Goal: Information Seeking & Learning: Learn about a topic

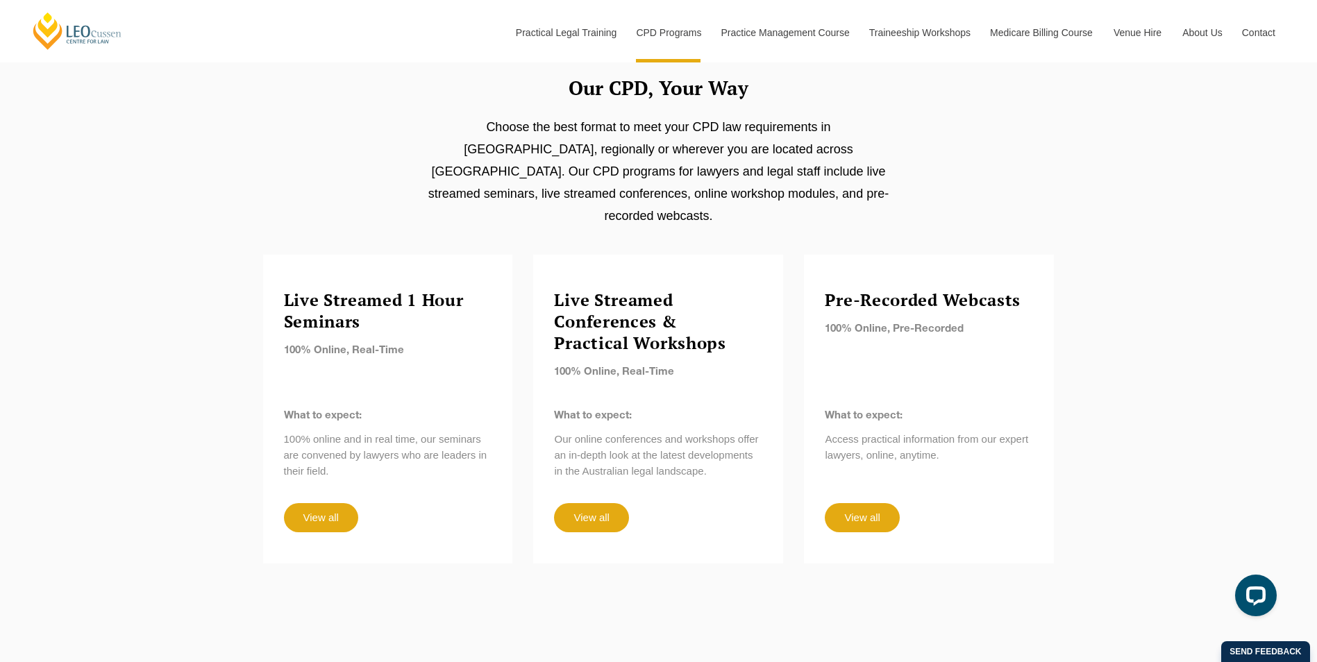
scroll to position [1111, 0]
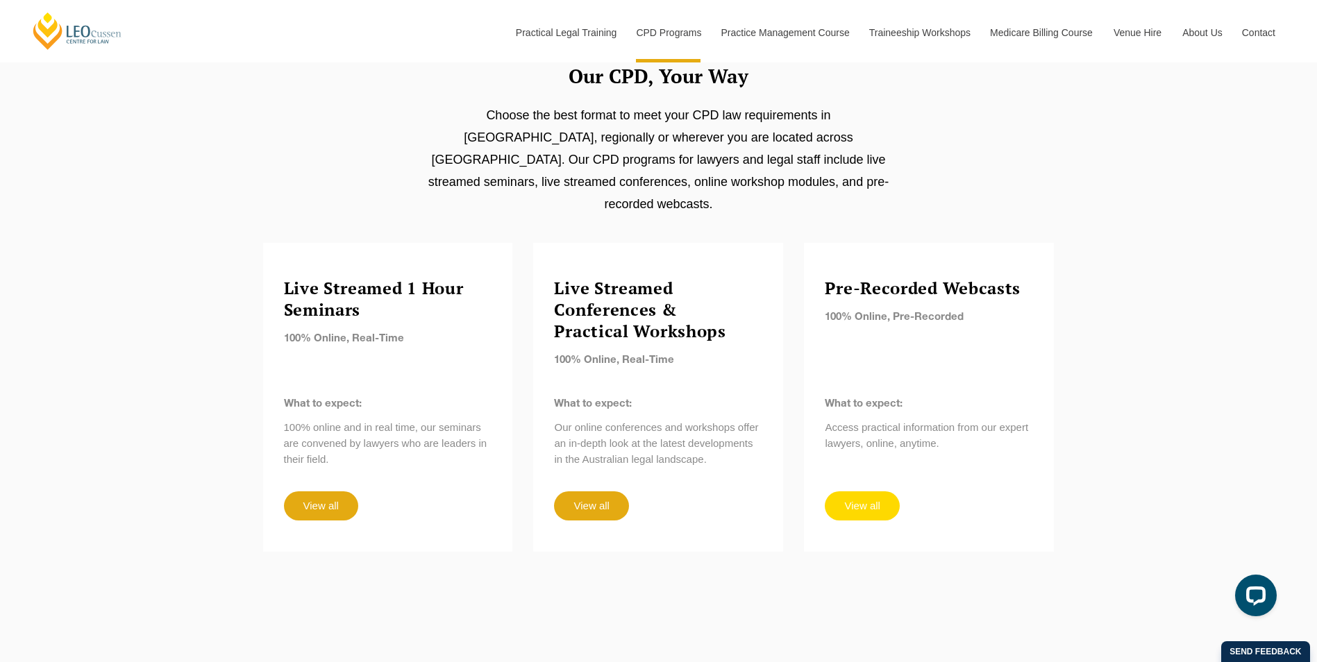
click at [873, 492] on link "View all" at bounding box center [862, 506] width 74 height 29
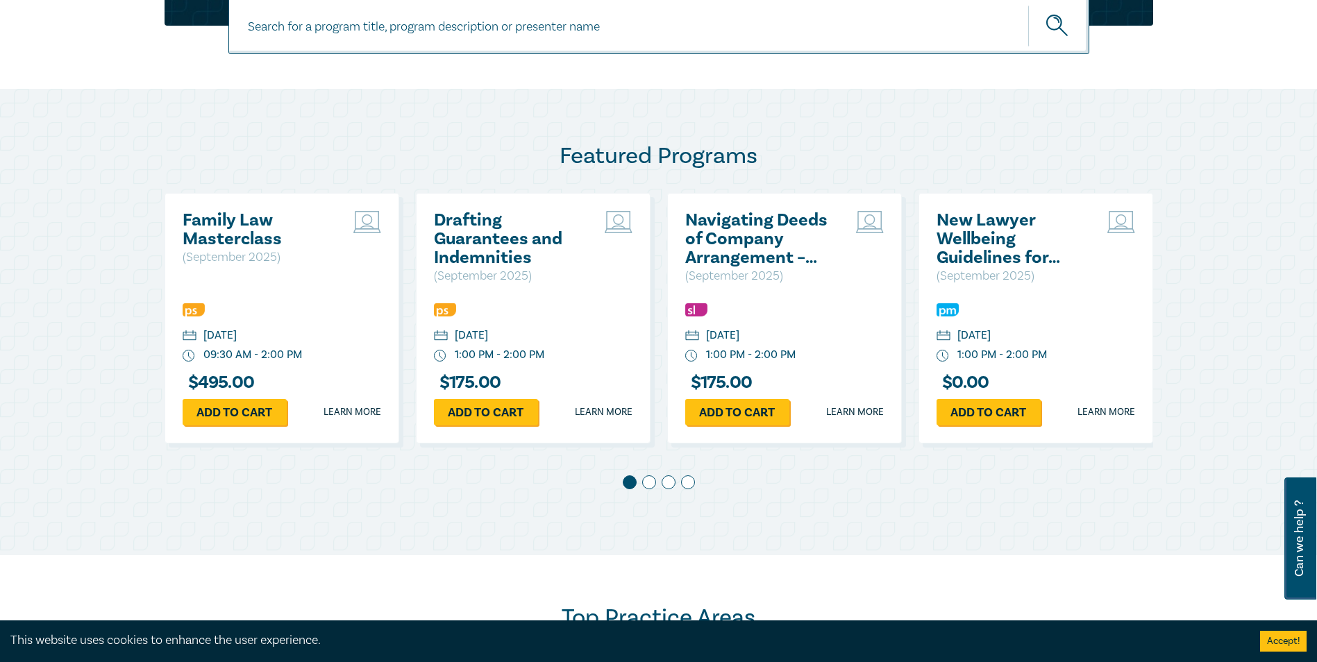
scroll to position [625, 0]
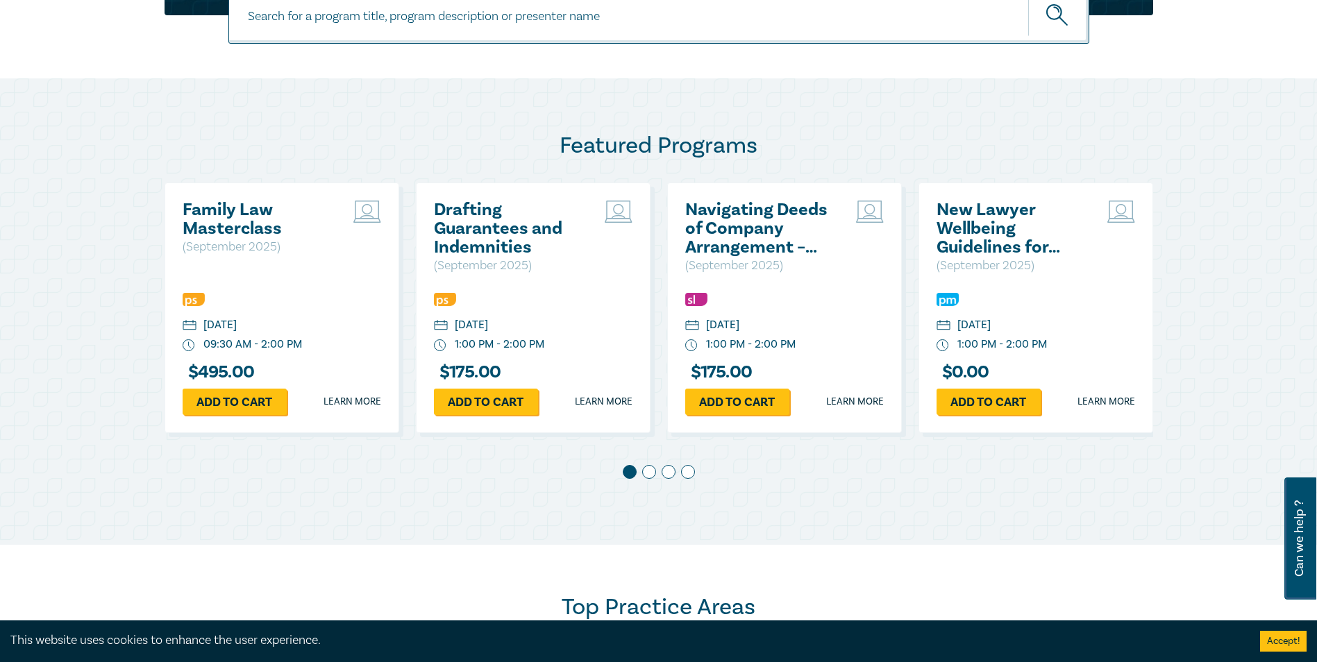
click at [651, 476] on span at bounding box center [649, 472] width 14 height 14
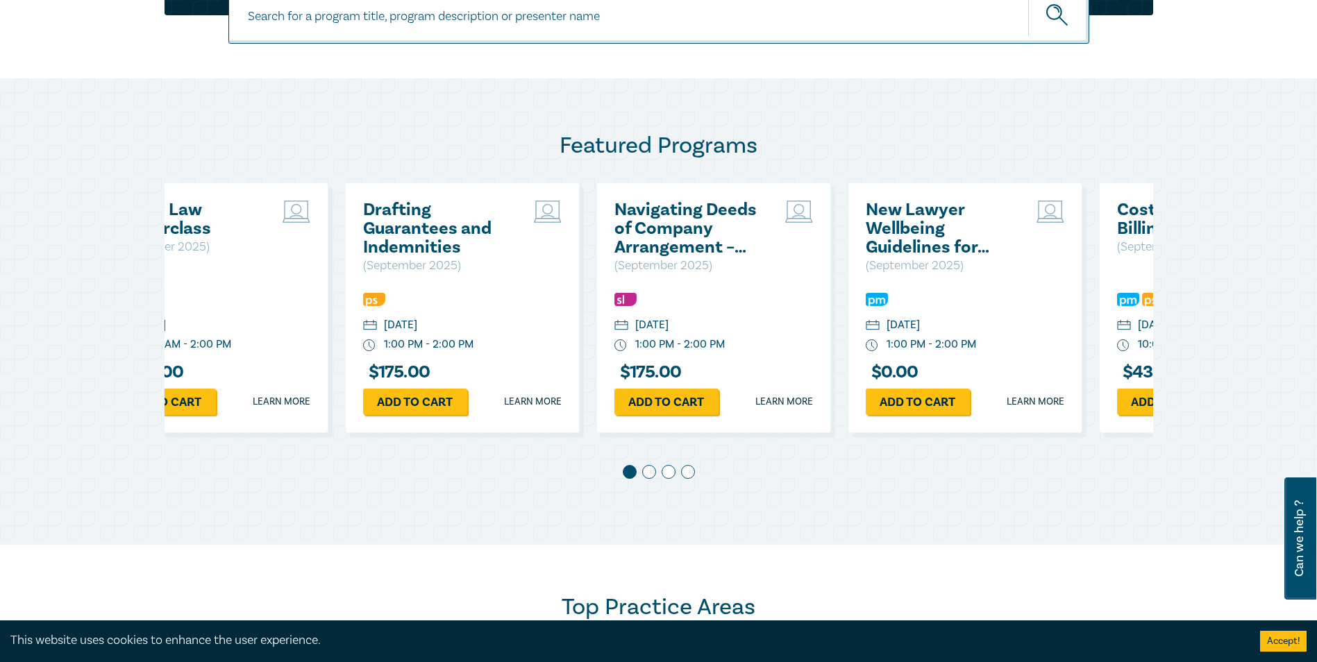
scroll to position [0, 251]
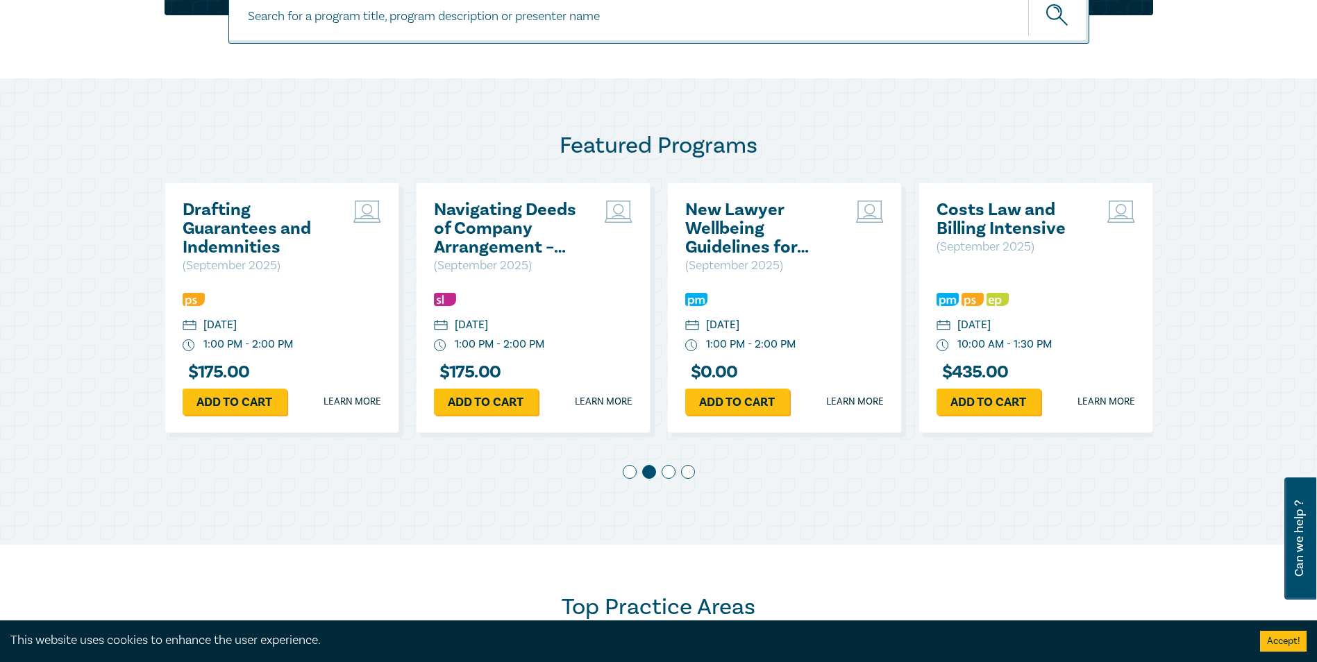
click at [660, 474] on div at bounding box center [659, 474] width 989 height 19
click at [667, 474] on span at bounding box center [669, 472] width 14 height 14
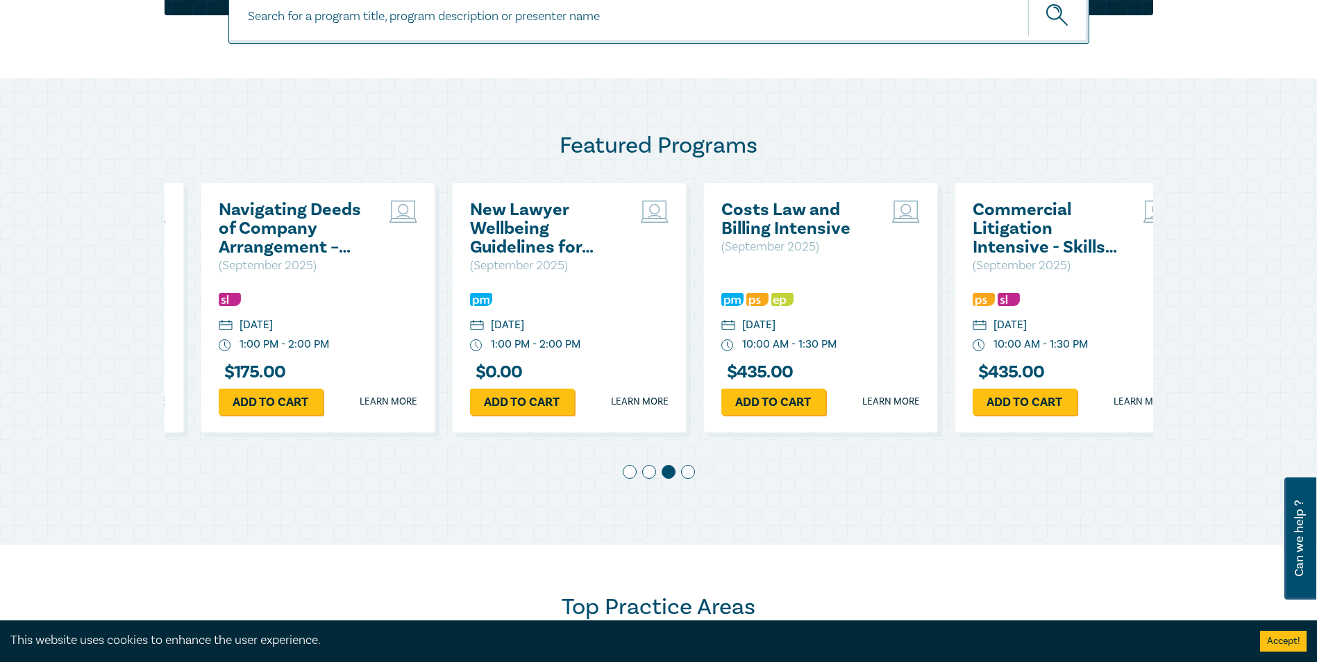
scroll to position [0, 503]
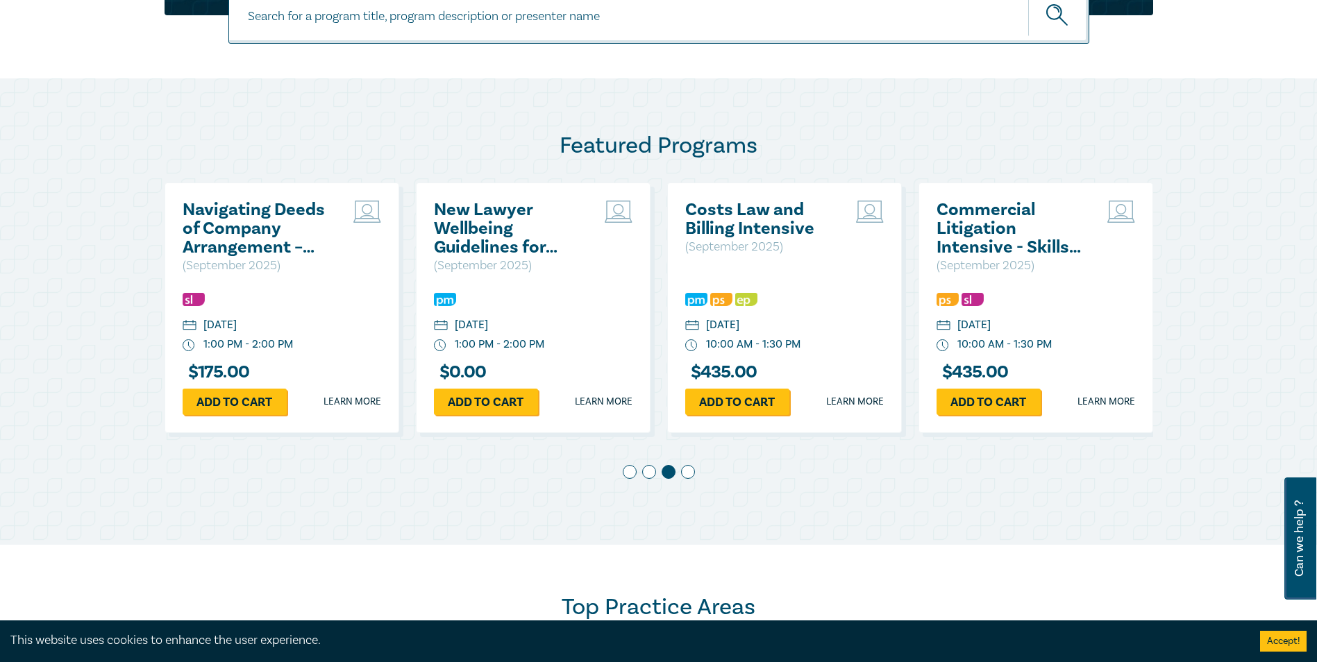
click at [690, 474] on span at bounding box center [688, 472] width 14 height 14
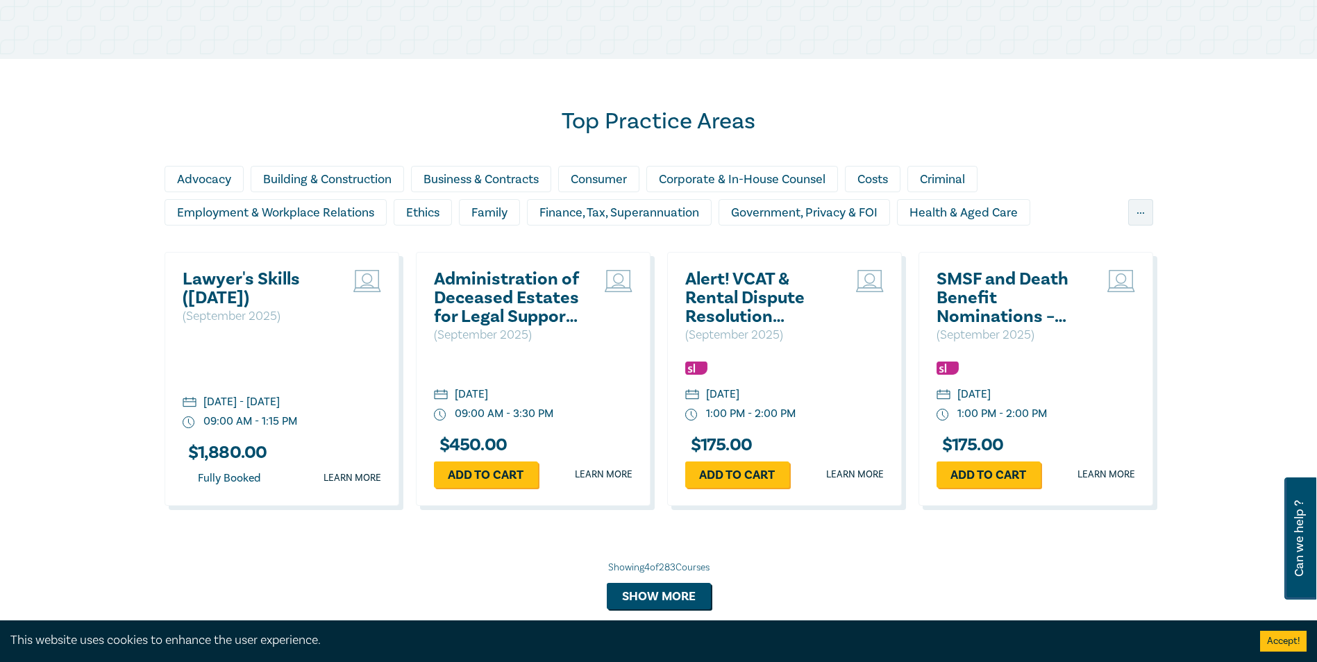
scroll to position [1180, 0]
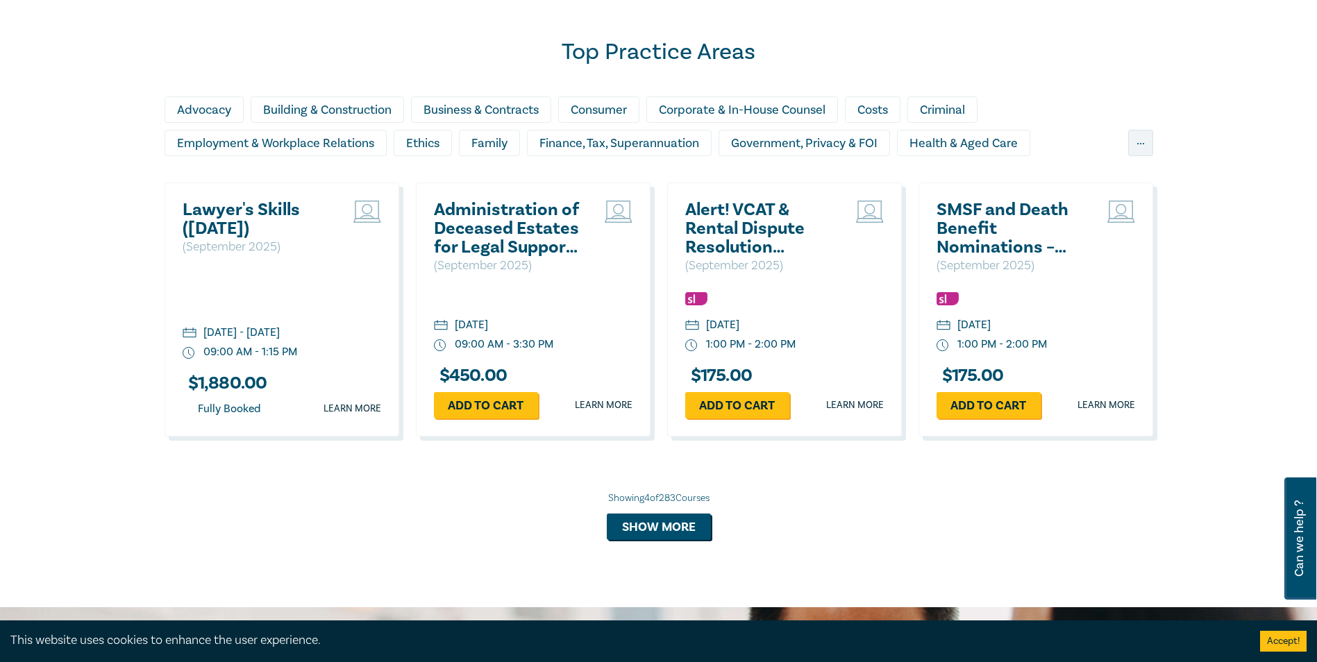
click at [231, 214] on h2 "Lawyer's Skills (September 2025)" at bounding box center [257, 219] width 149 height 37
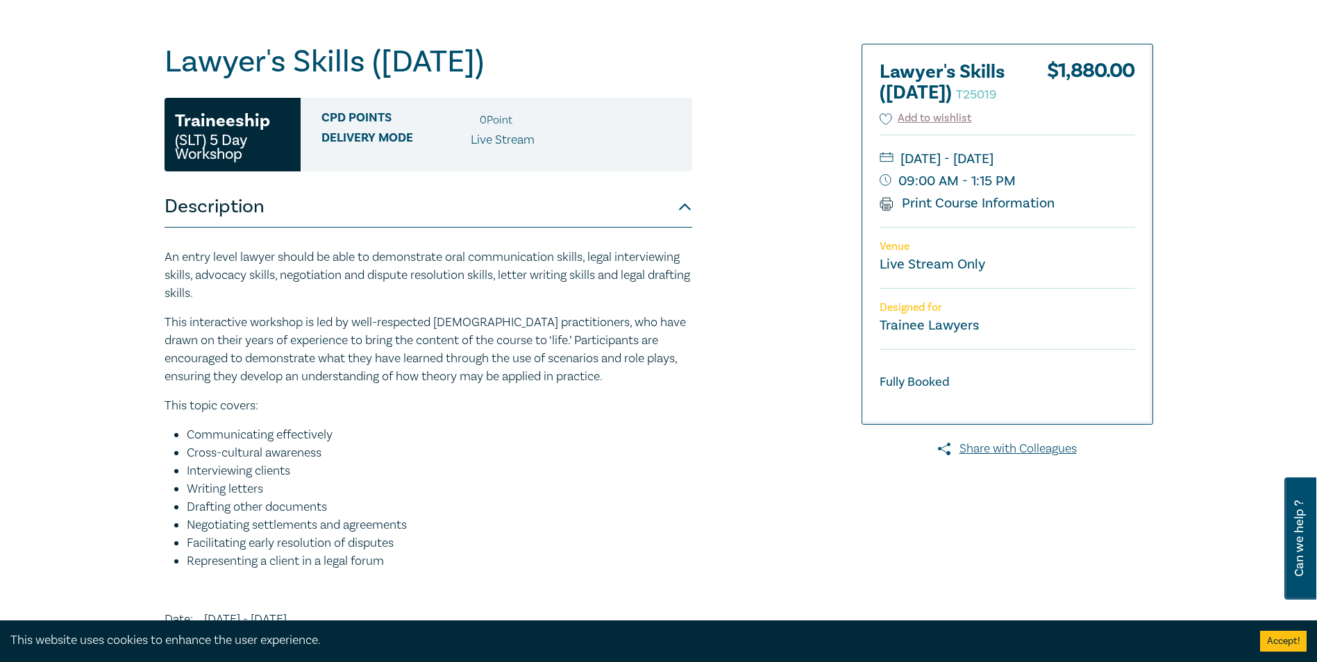
scroll to position [69, 0]
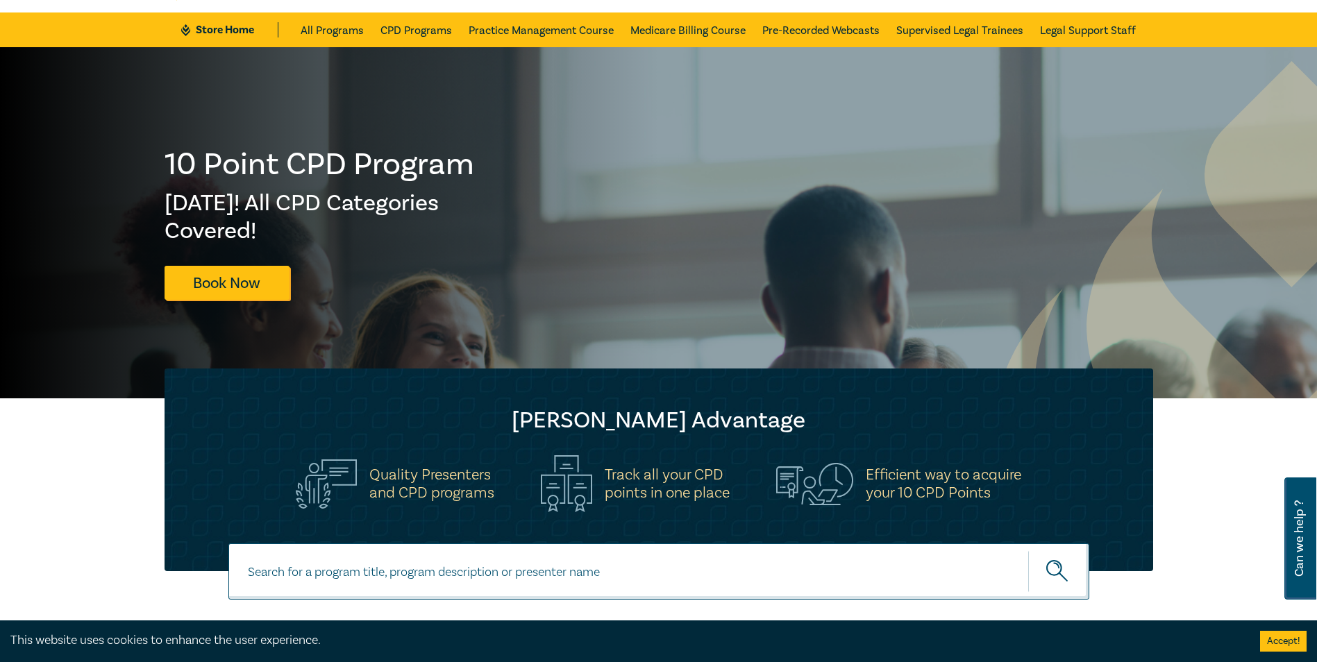
scroll to position [69, 0]
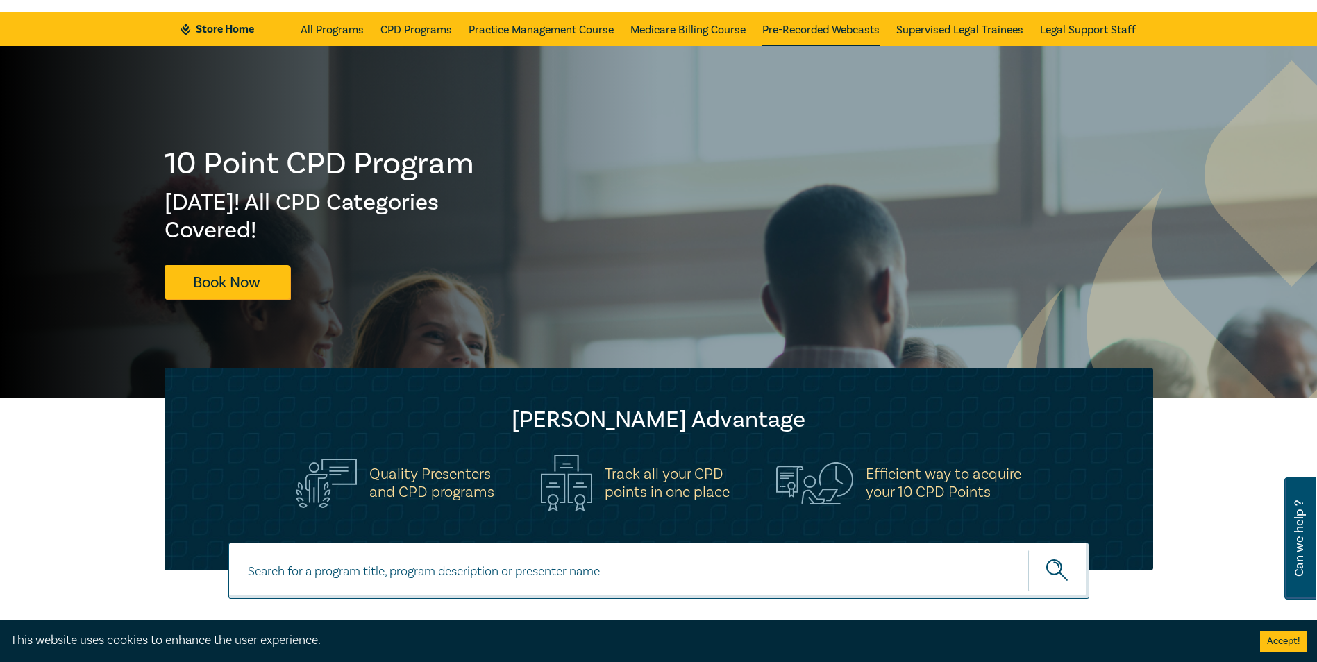
click at [802, 24] on link "Pre-Recorded Webcasts" at bounding box center [820, 29] width 117 height 35
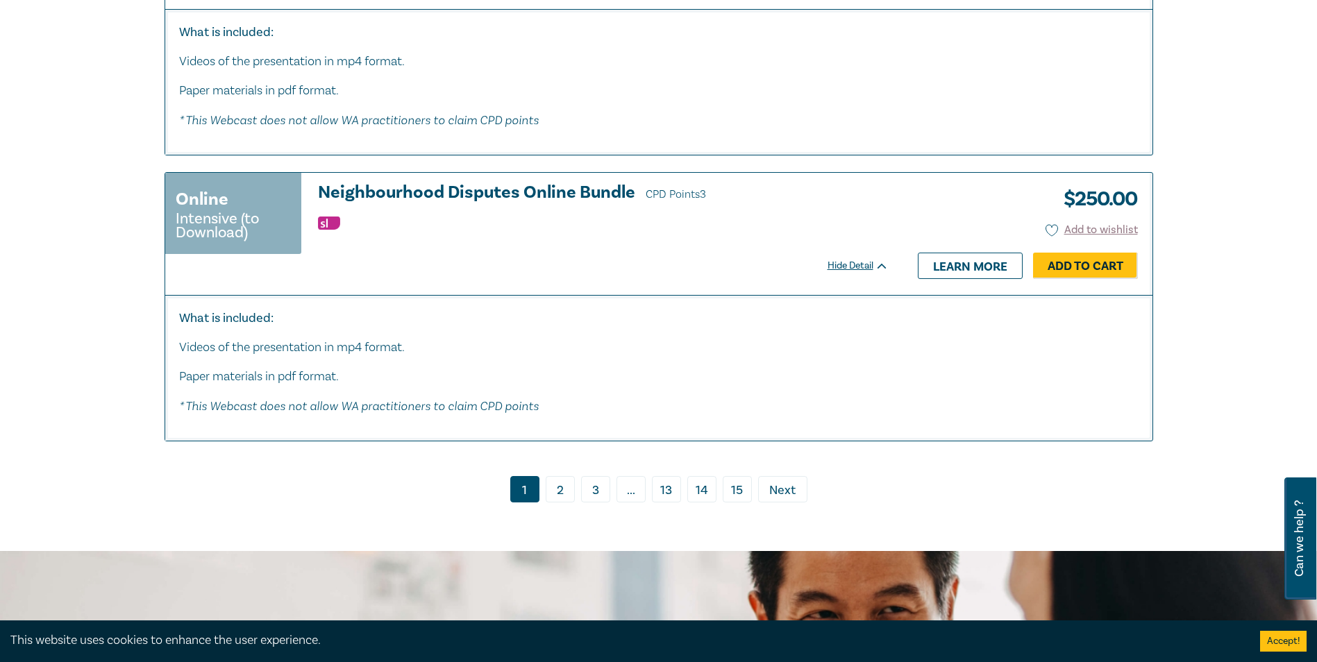
scroll to position [7360, 0]
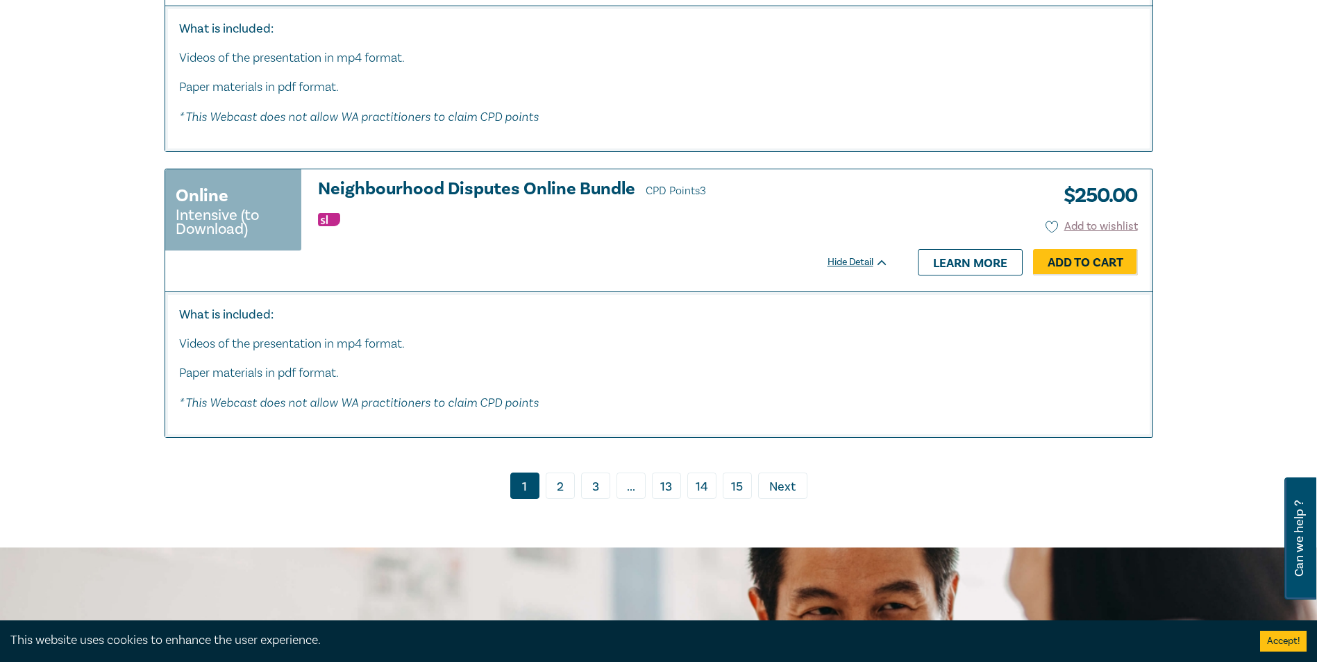
click at [567, 494] on link "2" at bounding box center [560, 486] width 29 height 26
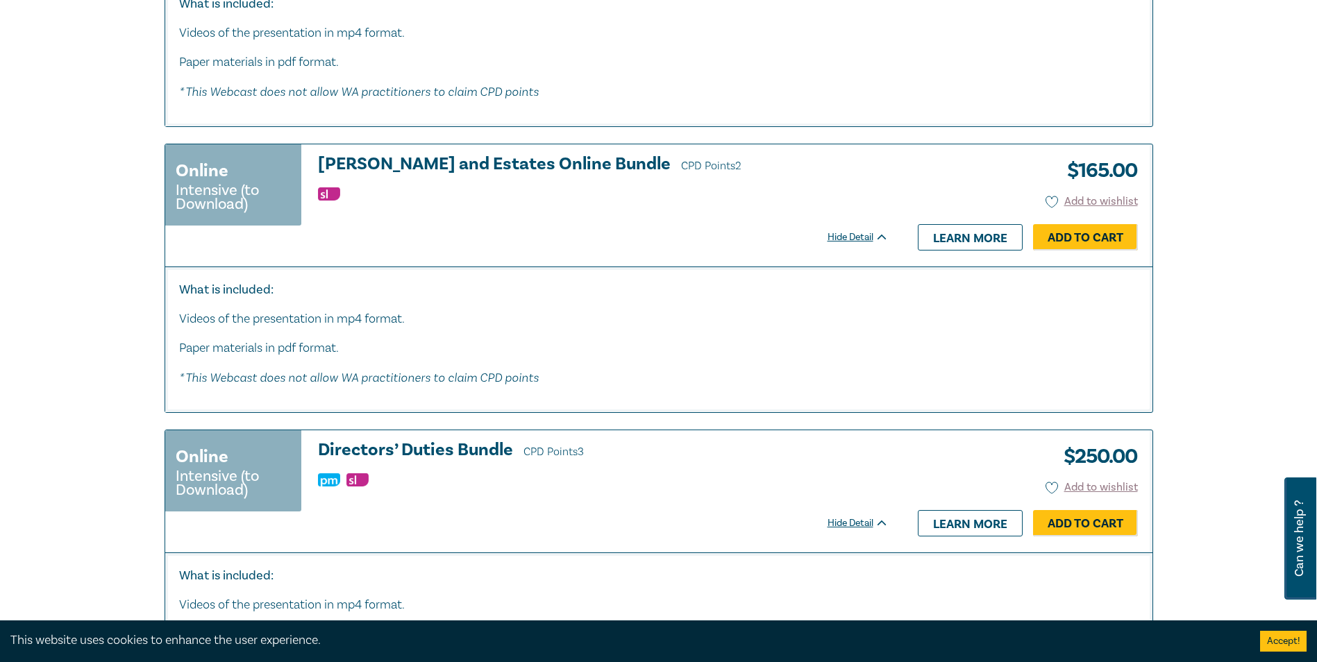
scroll to position [2916, 0]
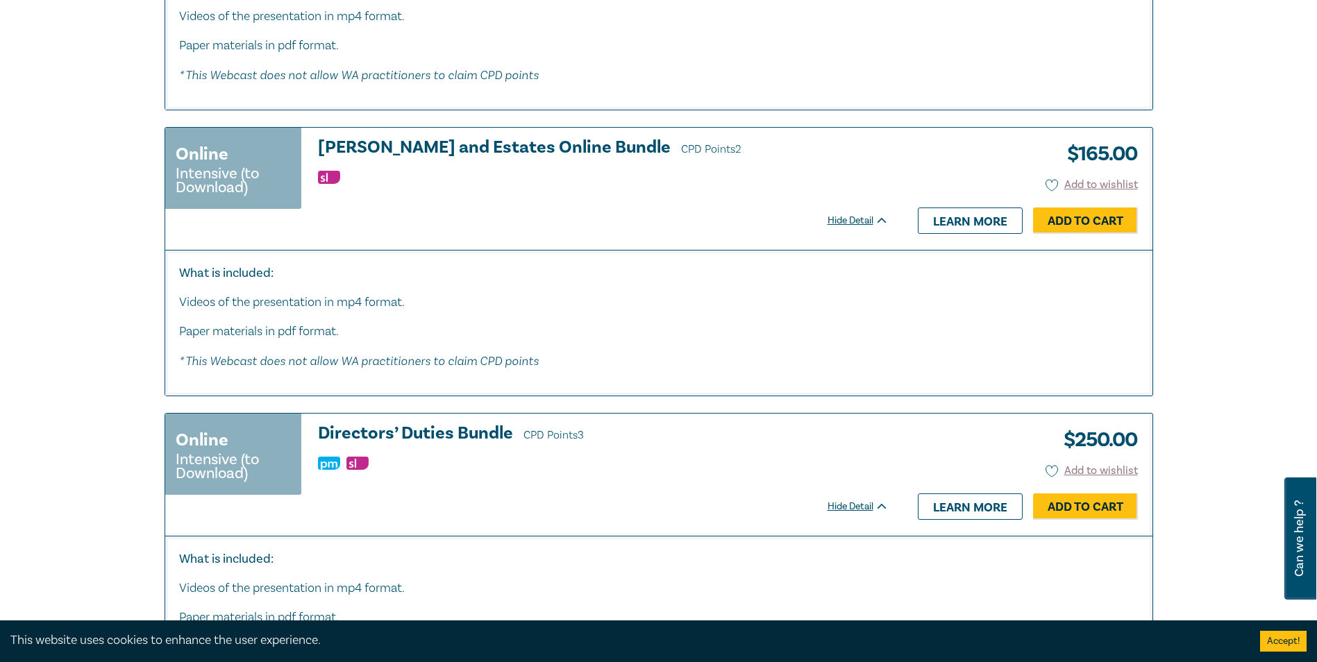
click at [399, 156] on h3 "Wills and Estates Online Bundle CPD Points 2" at bounding box center [603, 148] width 571 height 21
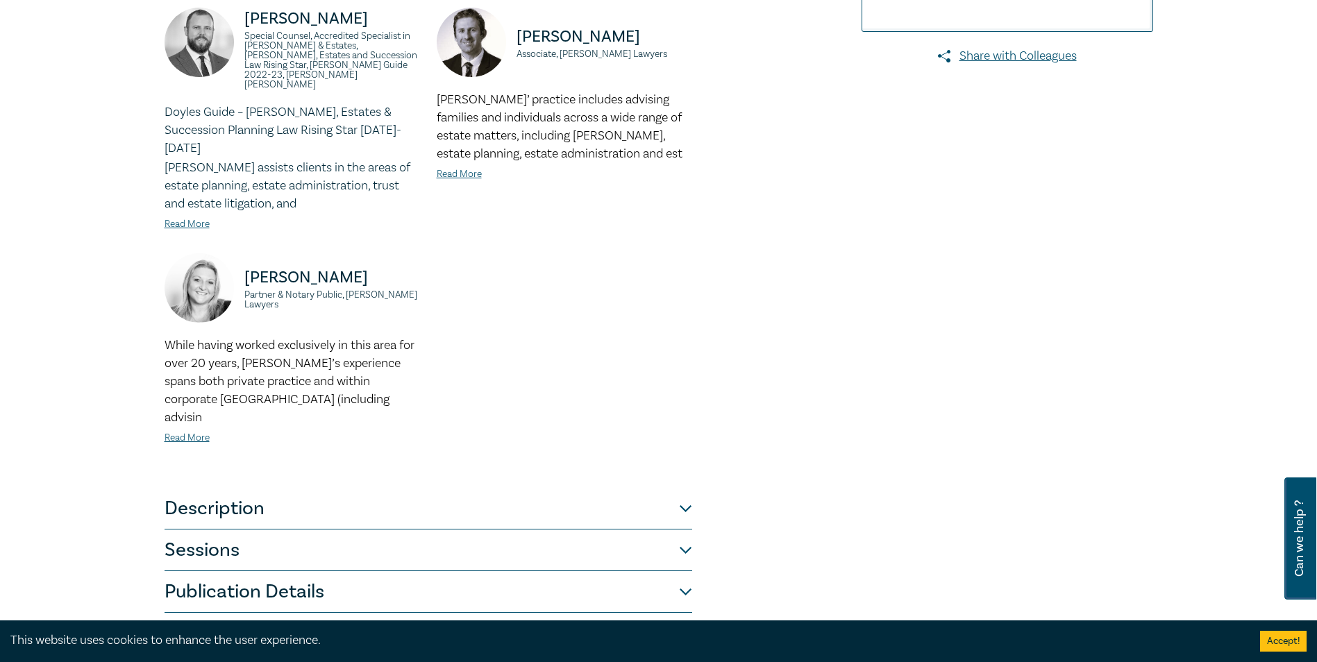
scroll to position [417, 0]
click at [680, 487] on button "Description" at bounding box center [429, 508] width 528 height 42
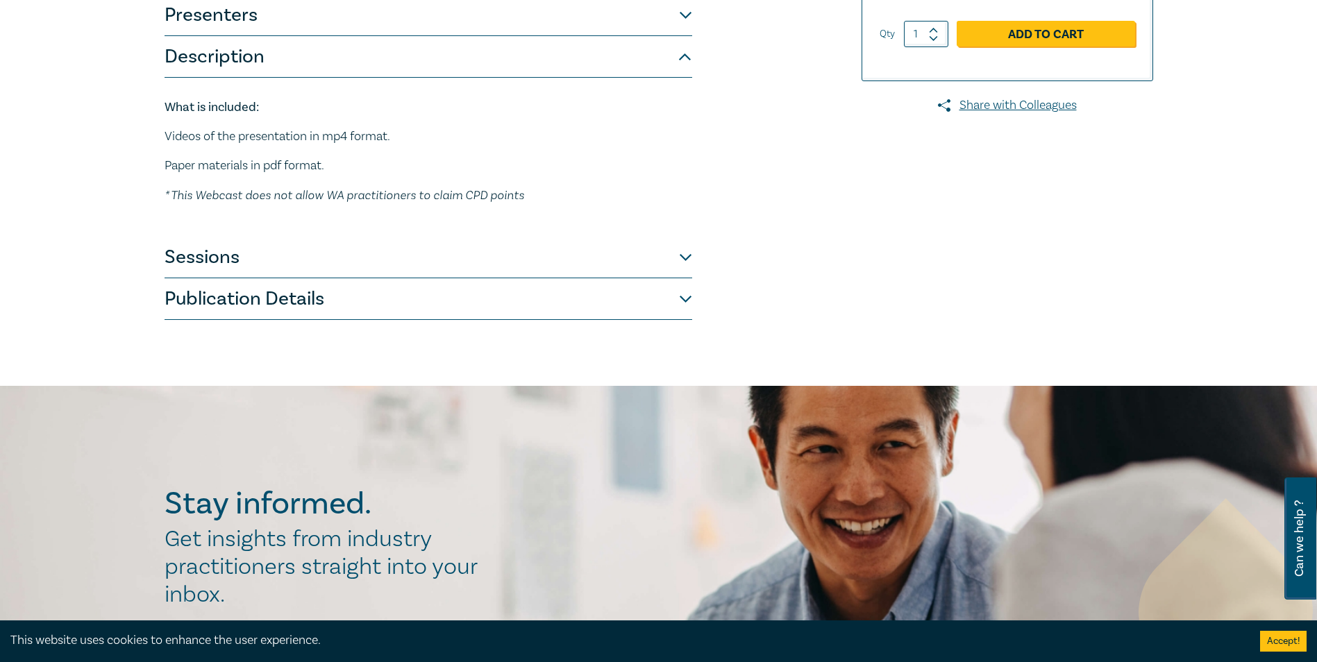
scroll to position [347, 0]
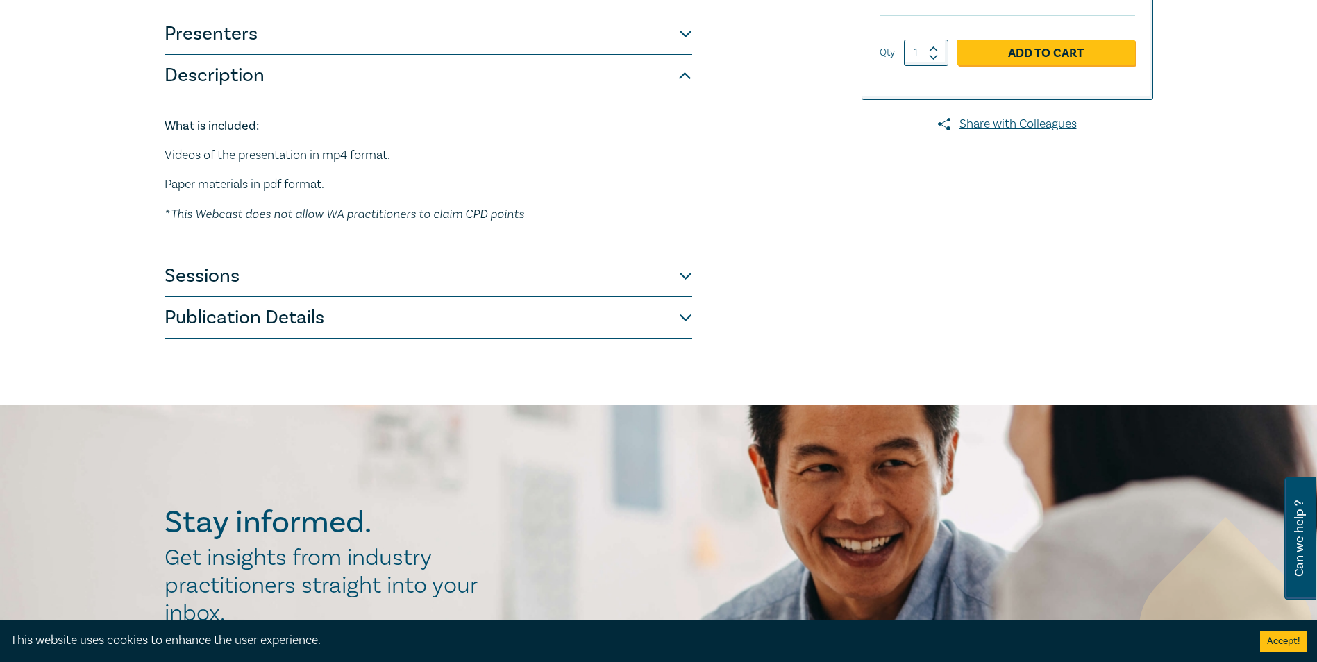
click at [687, 256] on button "Sessions" at bounding box center [429, 277] width 528 height 42
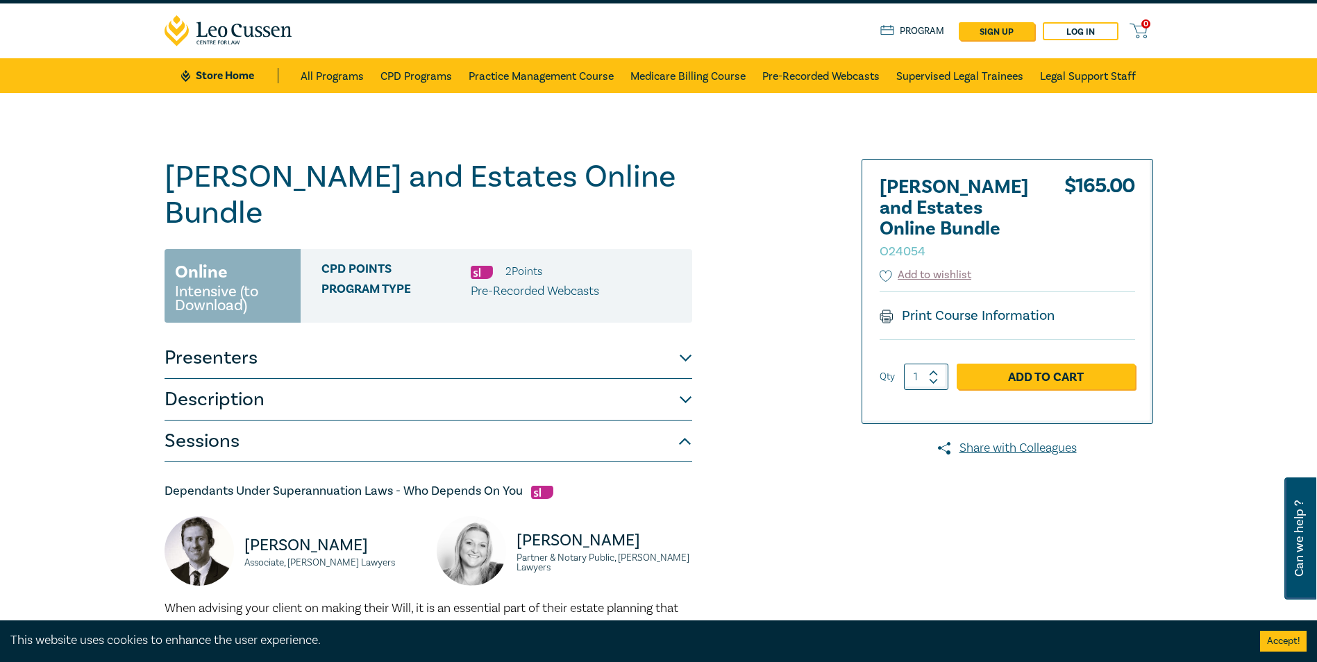
scroll to position [0, 0]
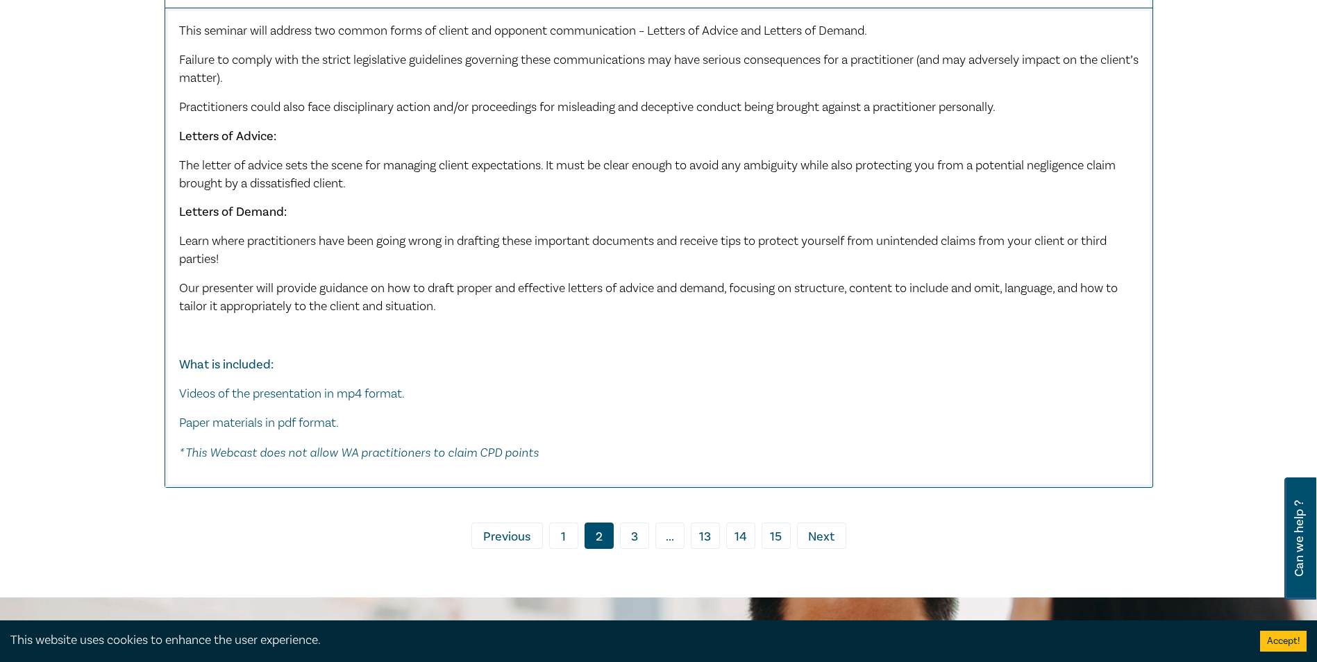
scroll to position [6634, 0]
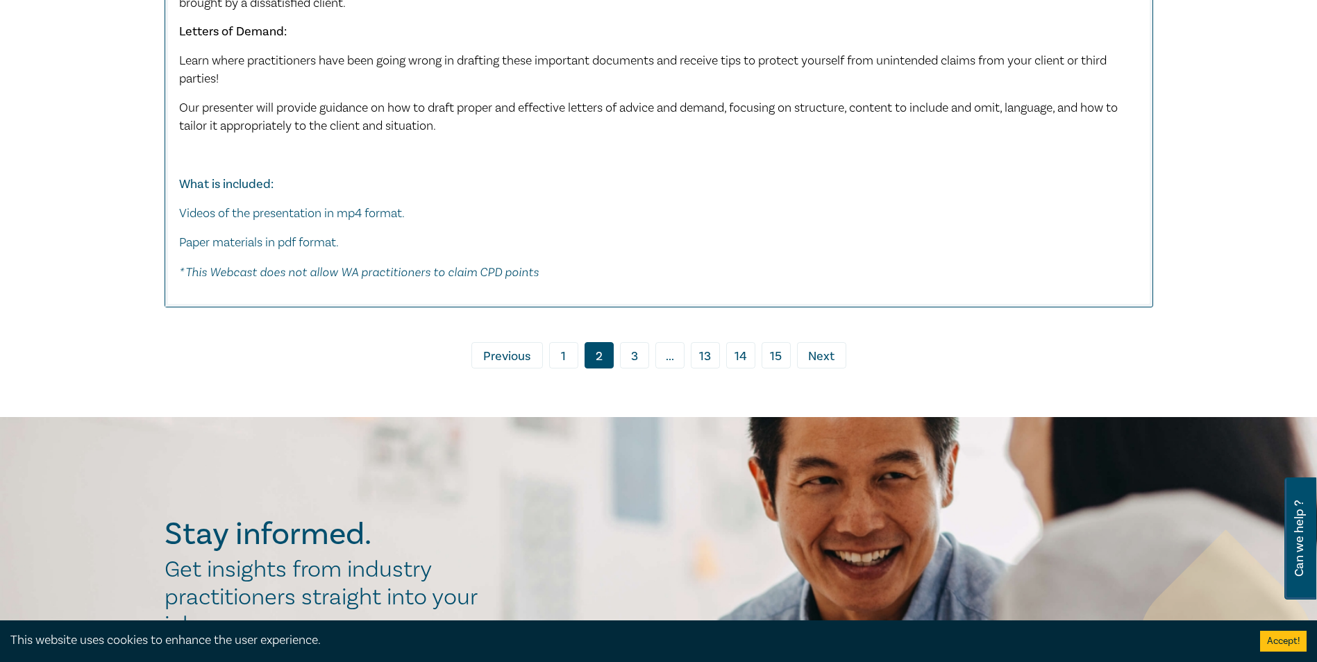
click at [633, 359] on link "3" at bounding box center [634, 355] width 29 height 26
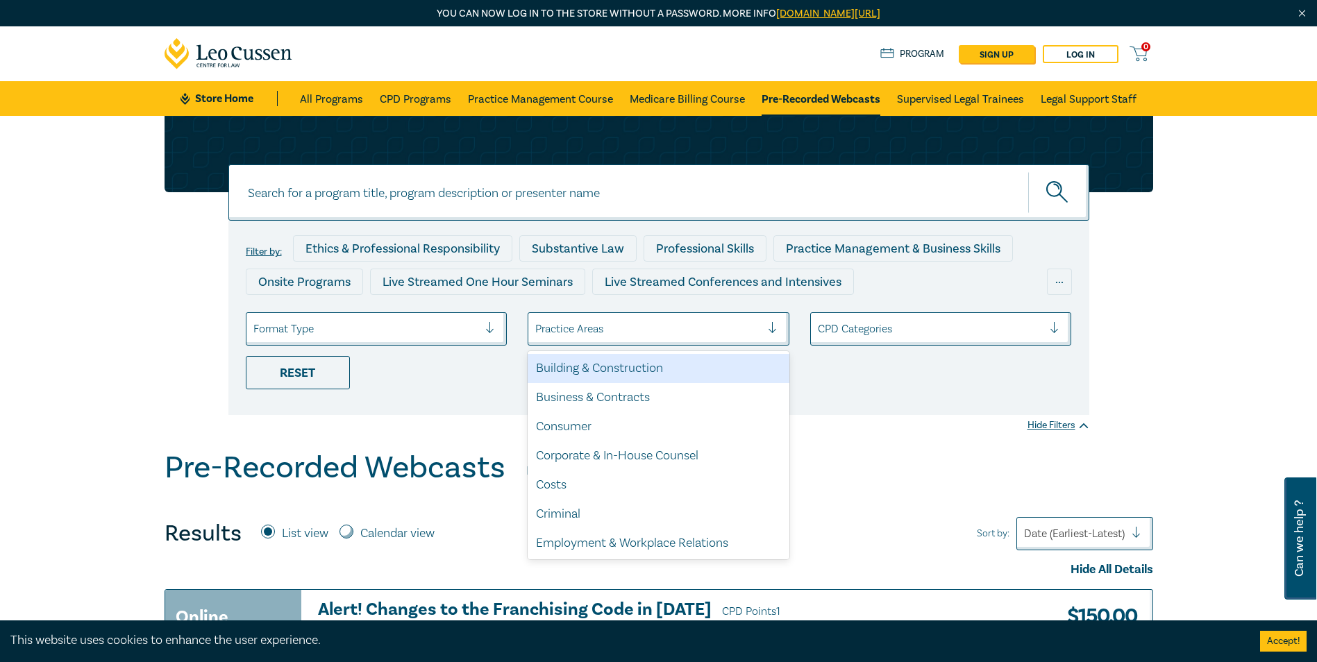
click at [754, 329] on div at bounding box center [648, 329] width 226 height 18
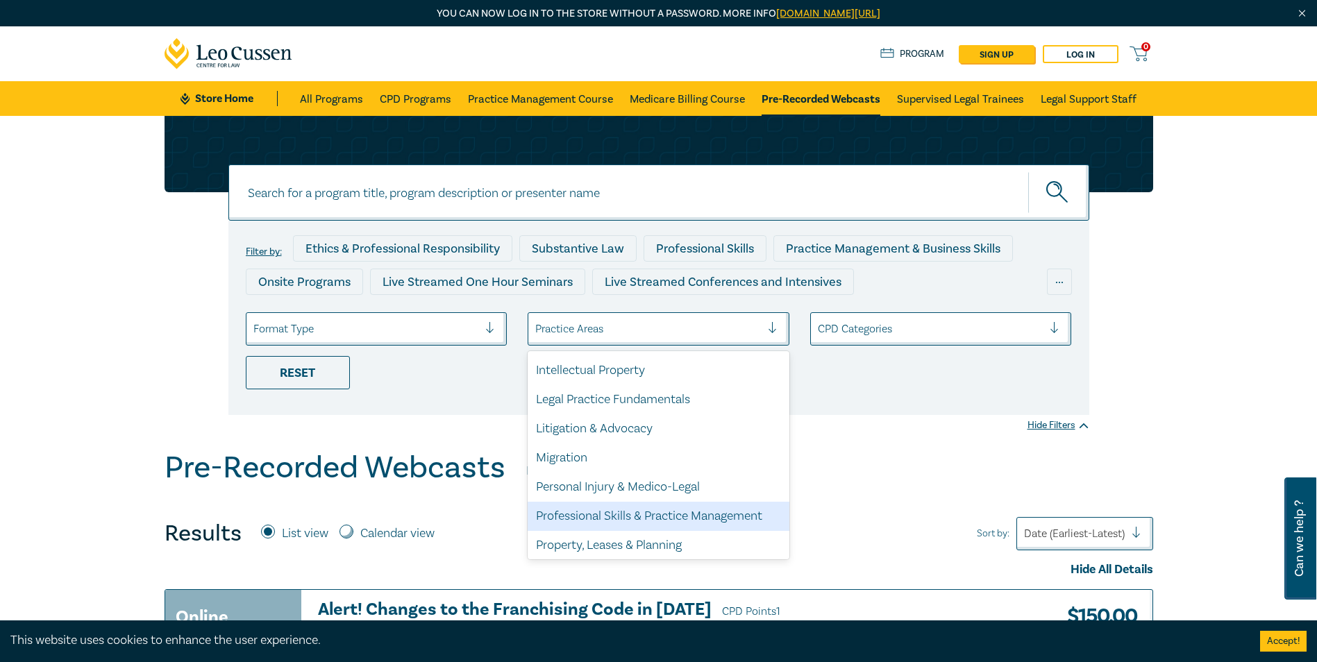
scroll to position [408, 0]
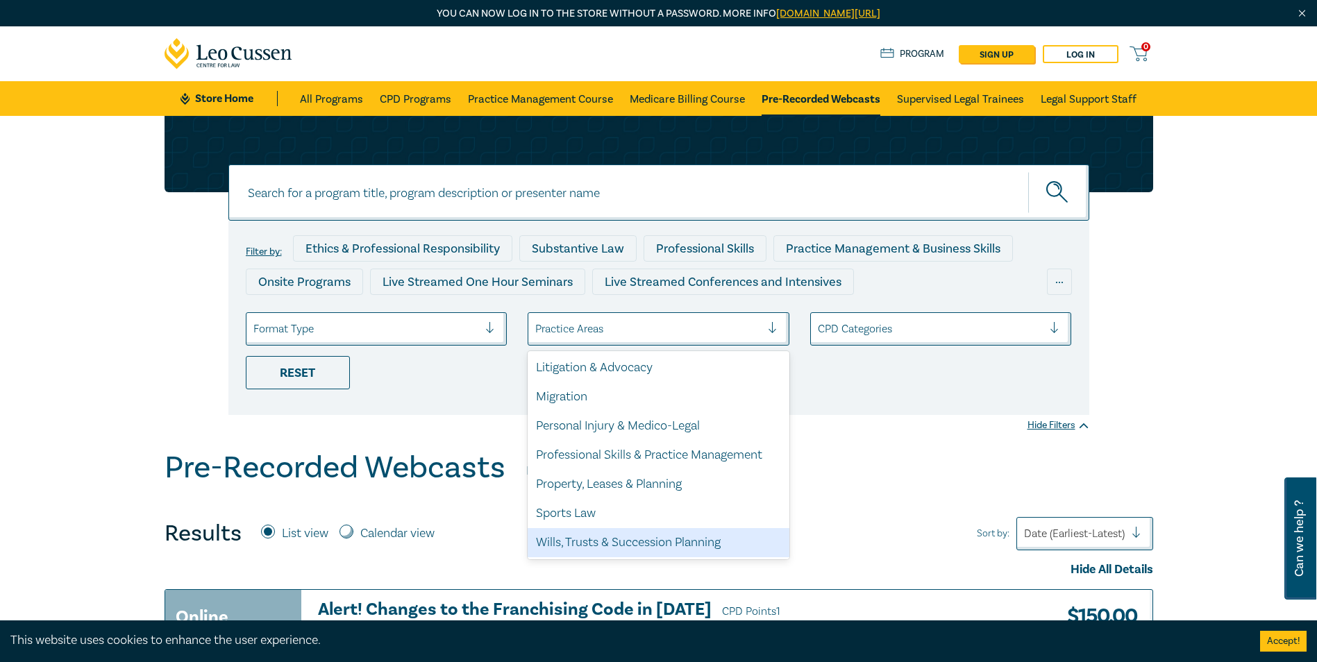
click at [630, 540] on div "Wills, Trusts & Succession Planning" at bounding box center [659, 542] width 262 height 29
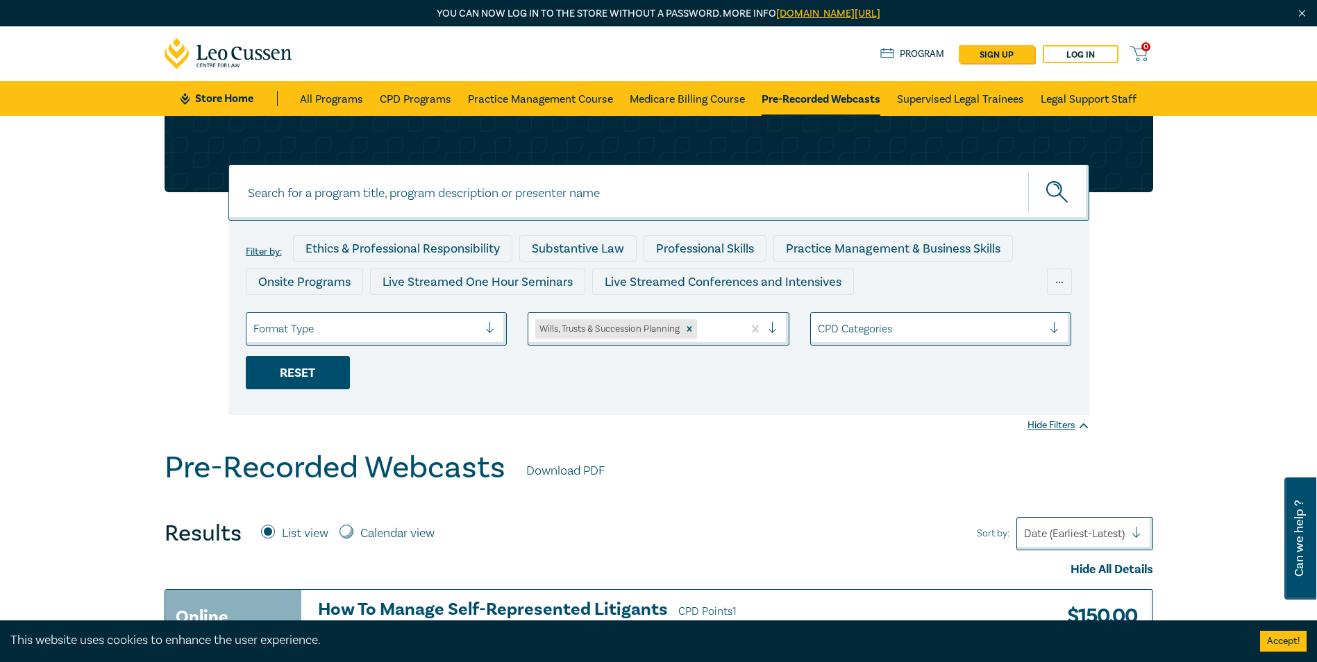
click at [319, 381] on div "Reset" at bounding box center [298, 372] width 104 height 33
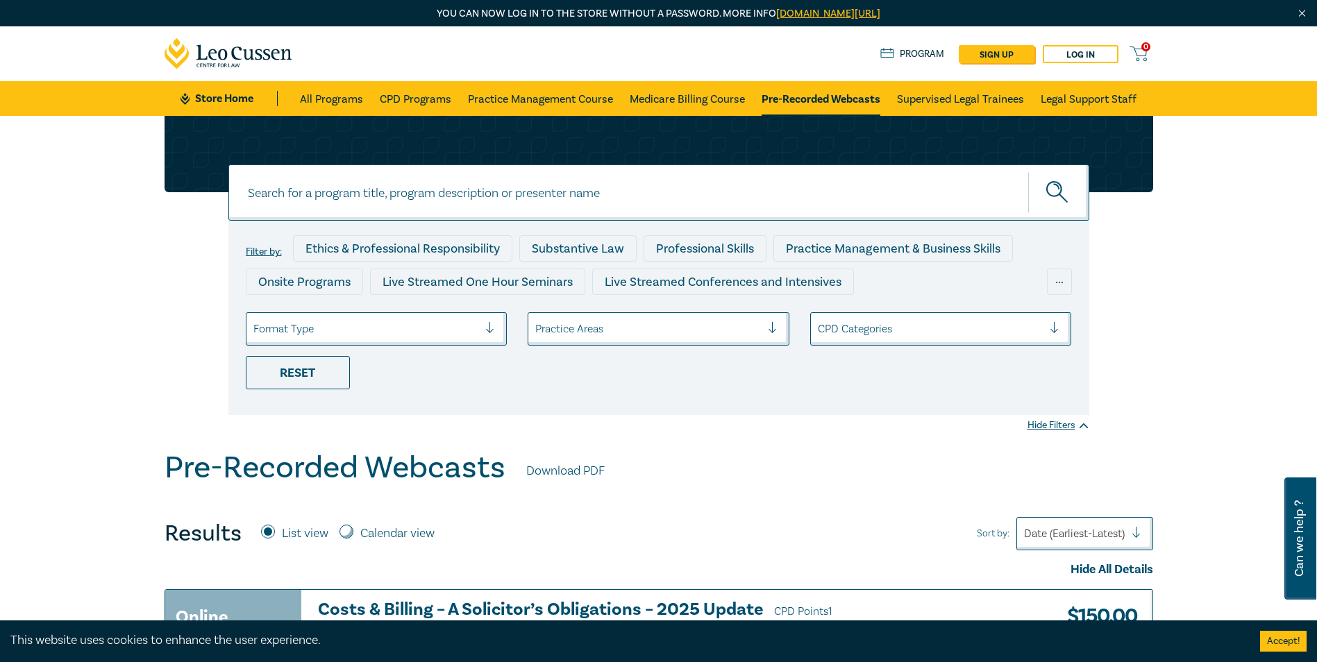
click at [574, 331] on div at bounding box center [648, 329] width 226 height 18
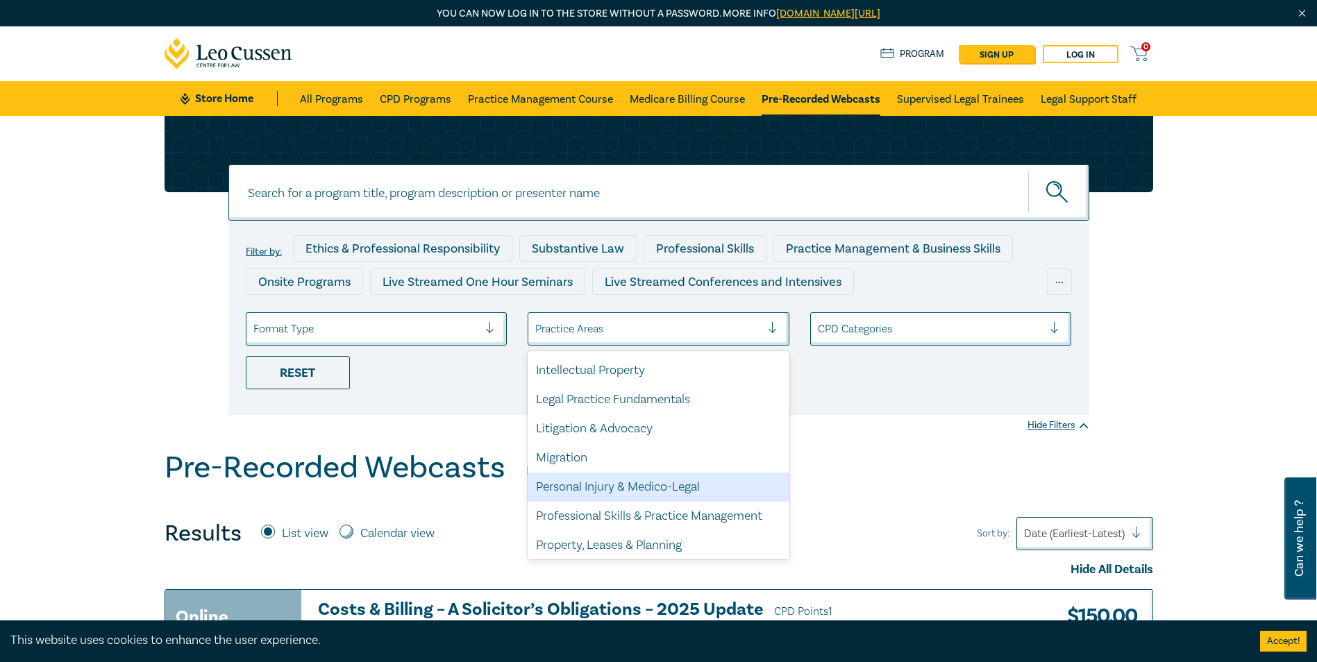
scroll to position [408, 0]
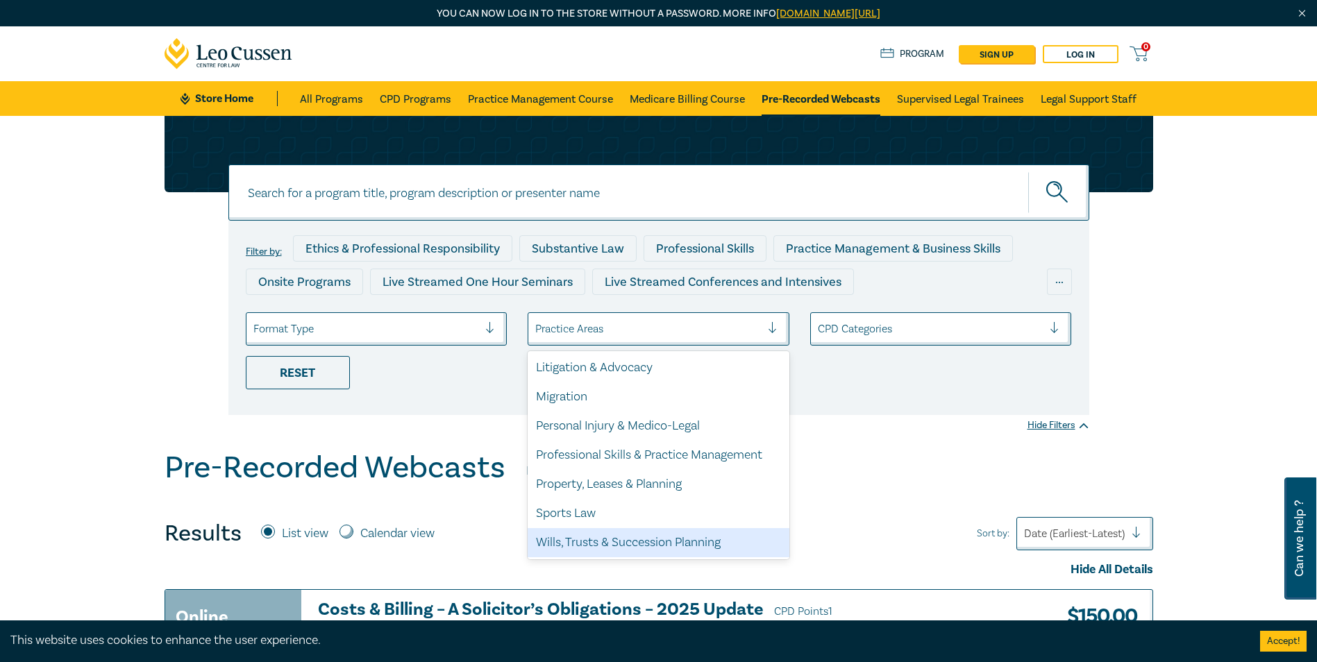
click at [610, 544] on div "Wills, Trusts & Succession Planning" at bounding box center [659, 542] width 262 height 29
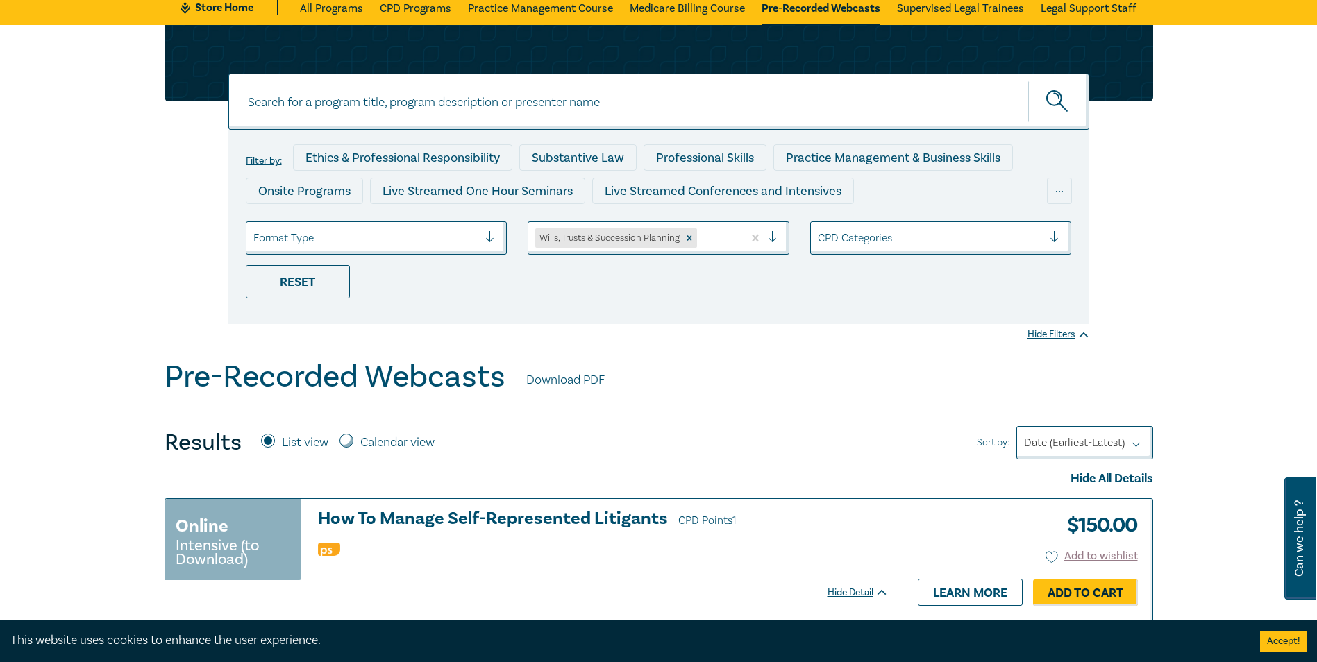
scroll to position [69, 0]
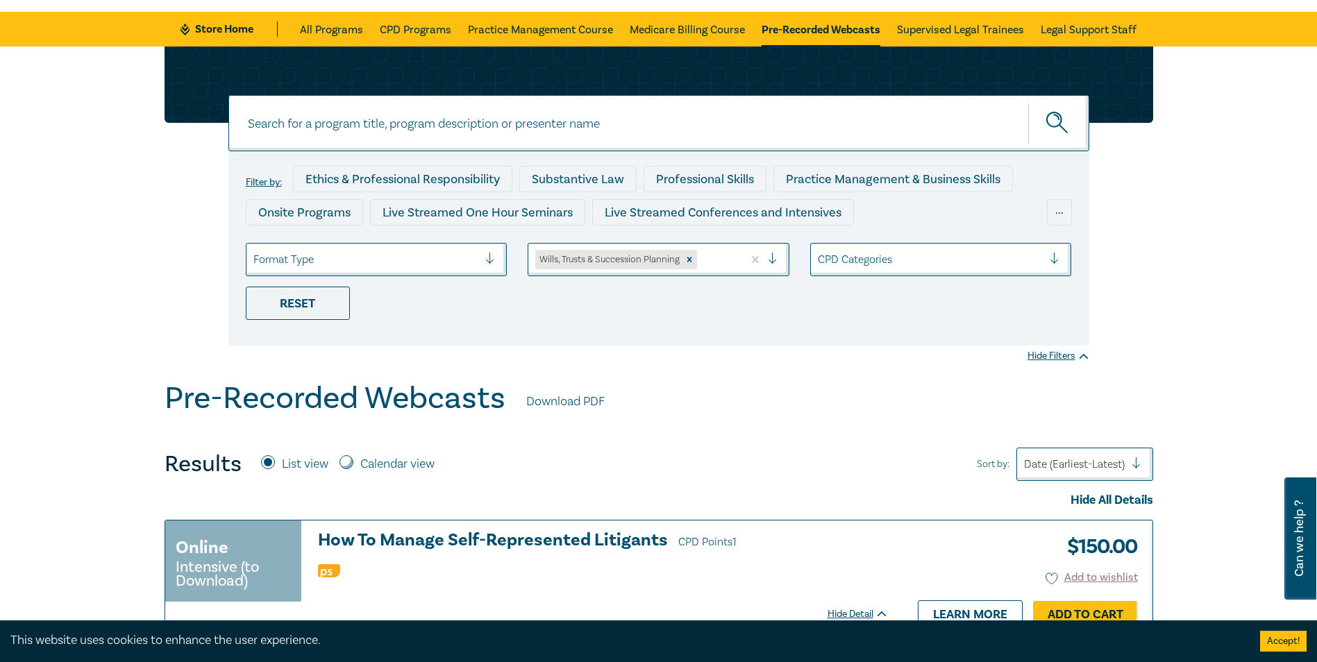
click at [1071, 135] on button "submit" at bounding box center [1058, 123] width 61 height 42
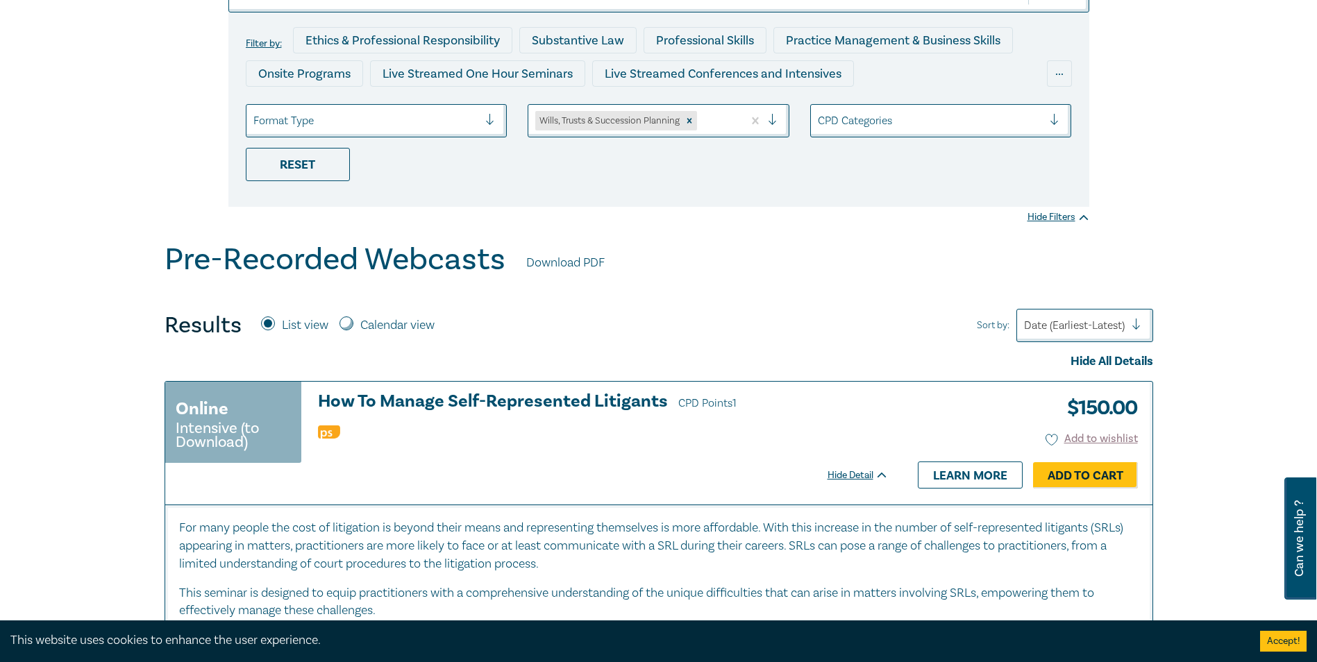
scroll to position [0, 0]
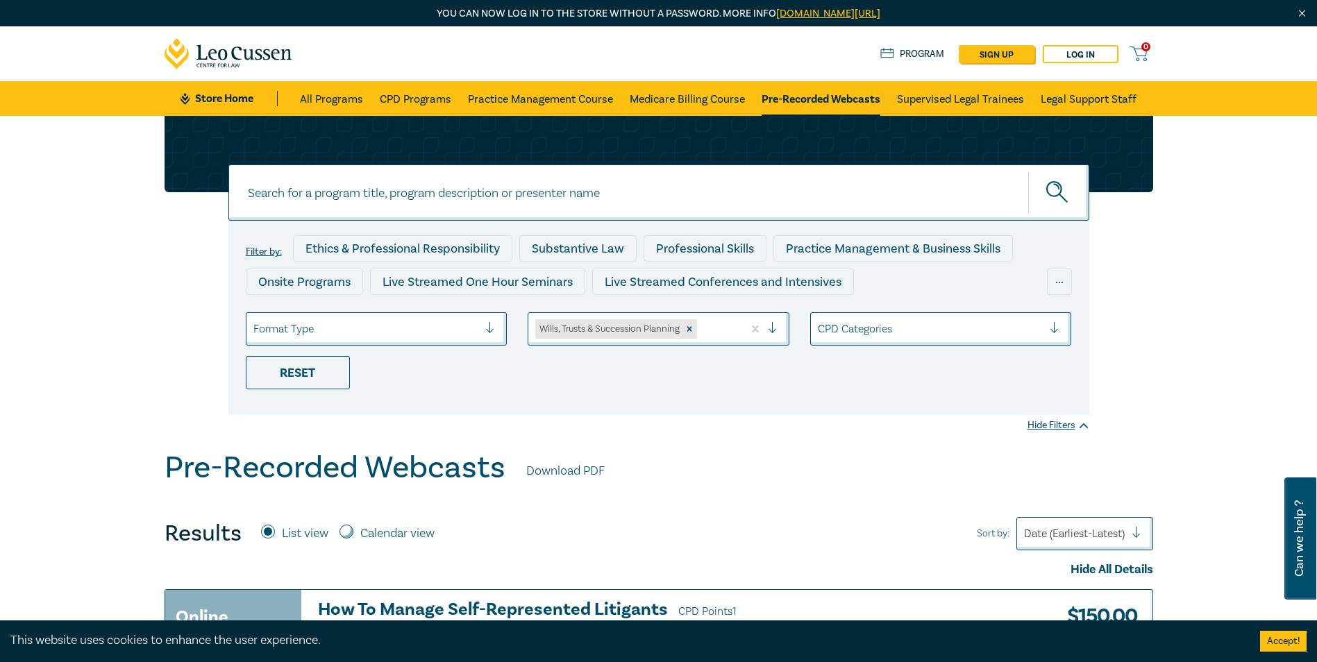
click at [1060, 184] on circle "submit" at bounding box center [1054, 189] width 15 height 15
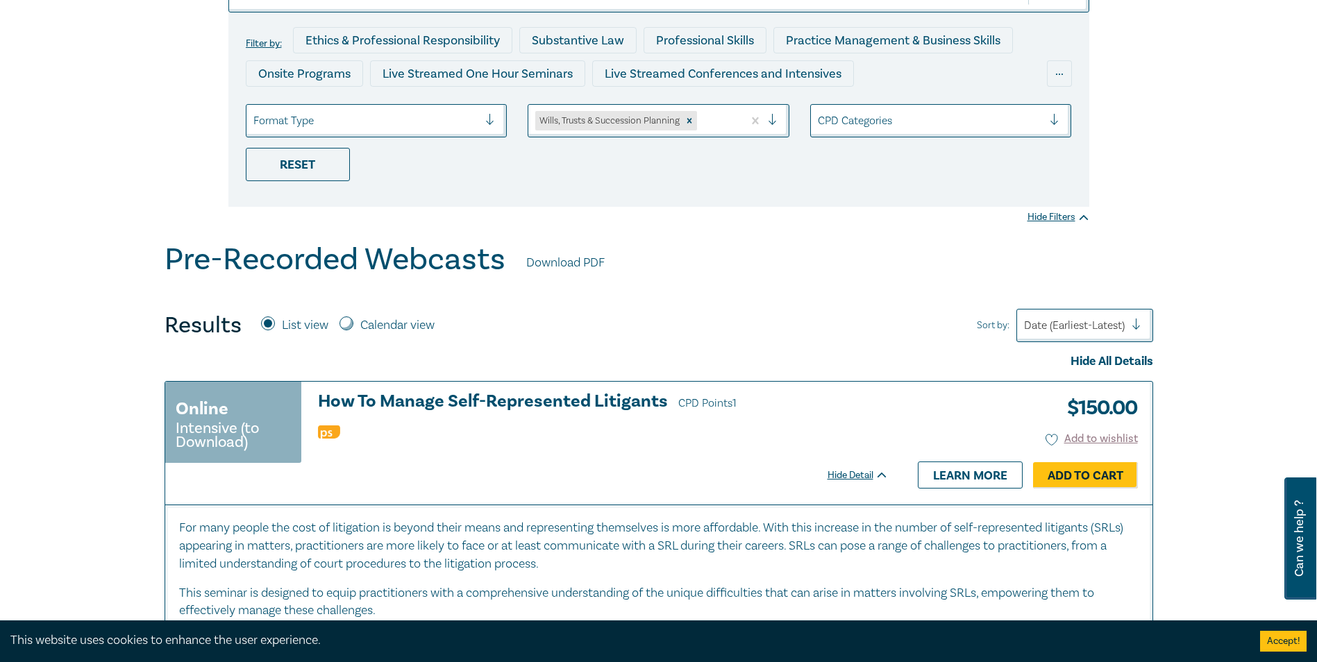
scroll to position [139, 0]
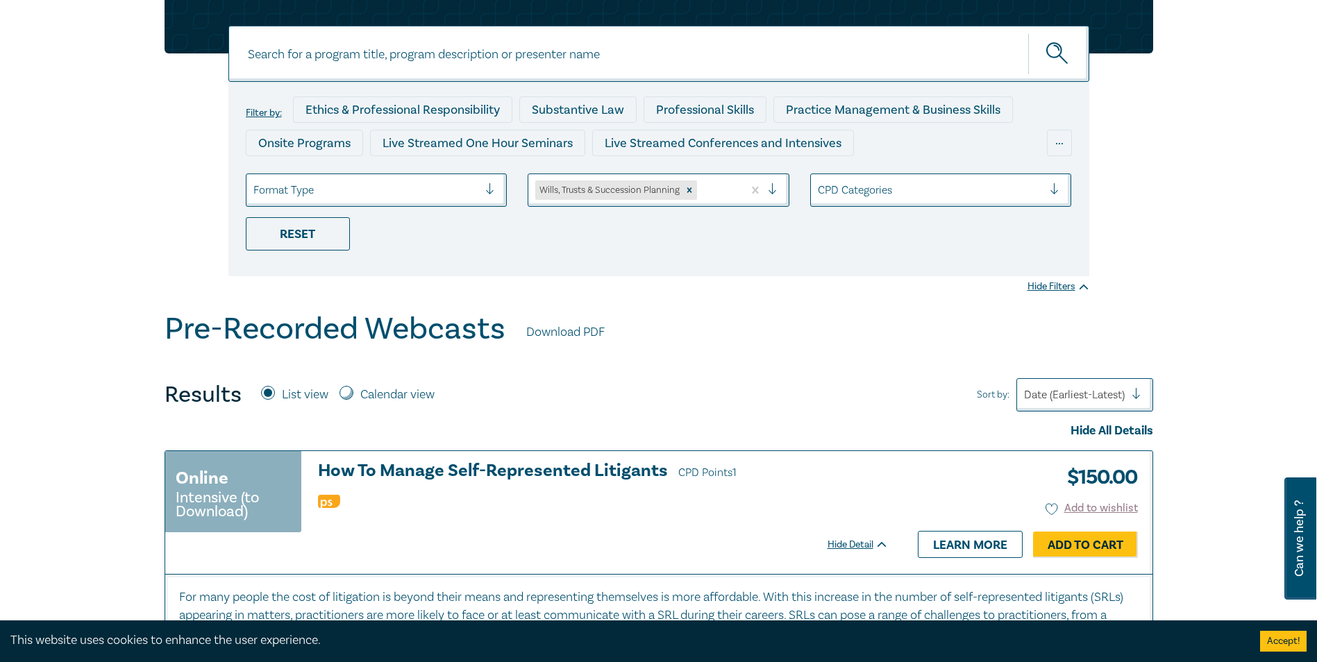
click at [1085, 406] on div "Date (Earliest-Latest)" at bounding box center [1074, 395] width 115 height 24
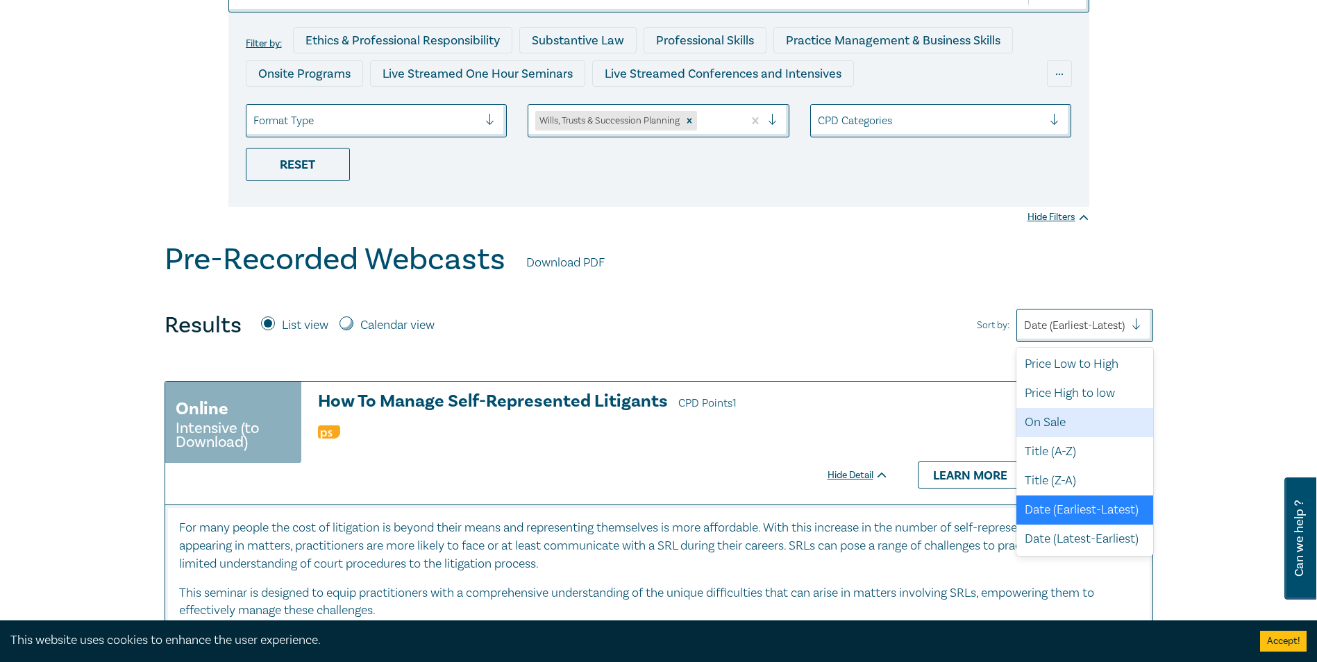
scroll to position [0, 0]
click at [871, 328] on div "Results List view Calendar view Sort by: option Price Low to High focused, 1 of…" at bounding box center [659, 325] width 989 height 33
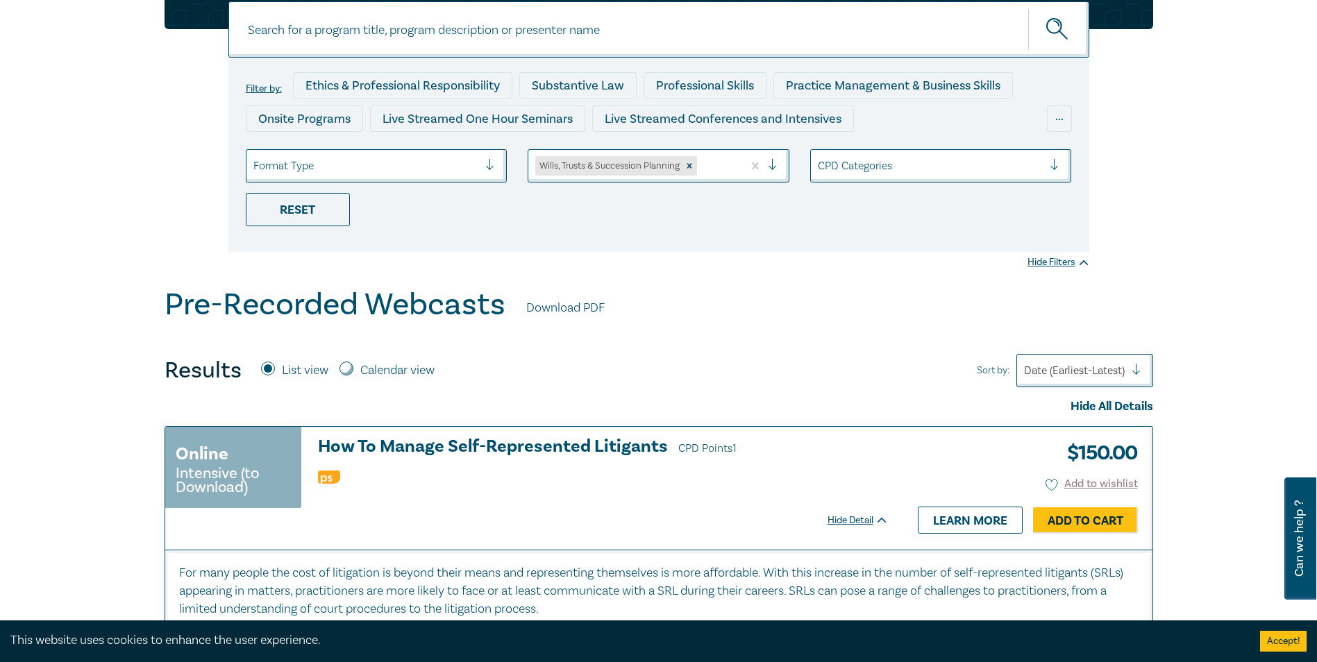
scroll to position [139, 0]
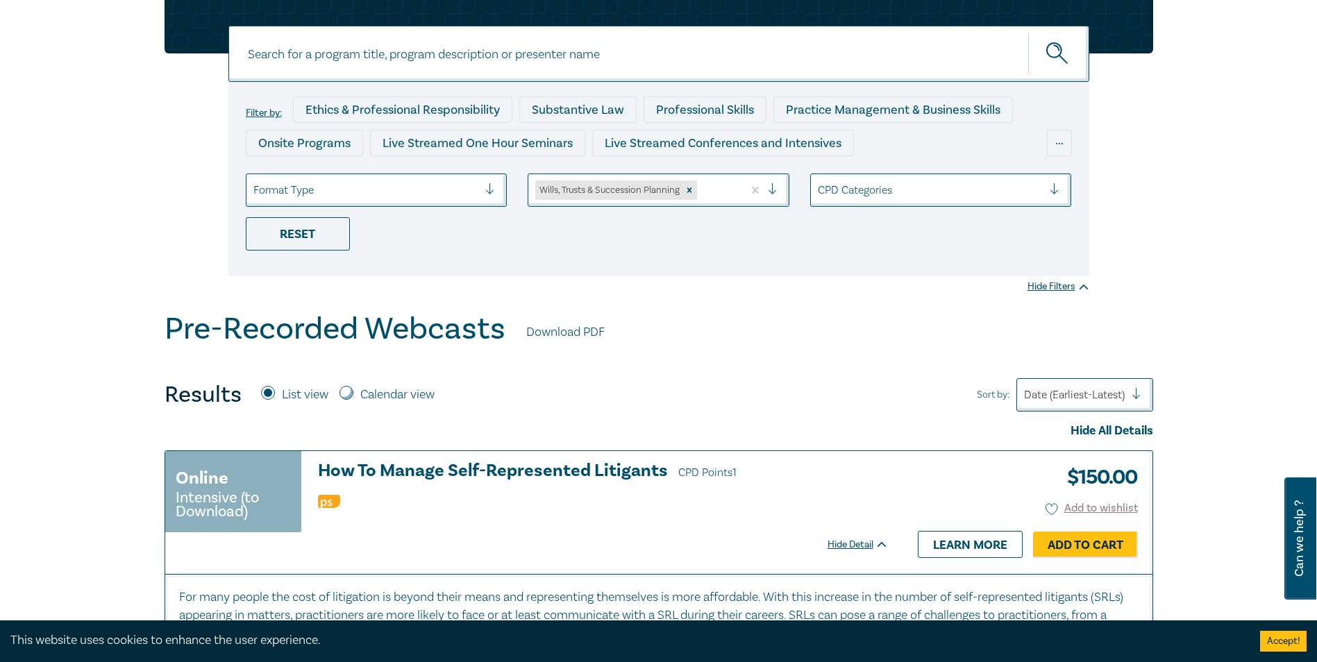
click at [391, 195] on div at bounding box center [366, 190] width 226 height 18
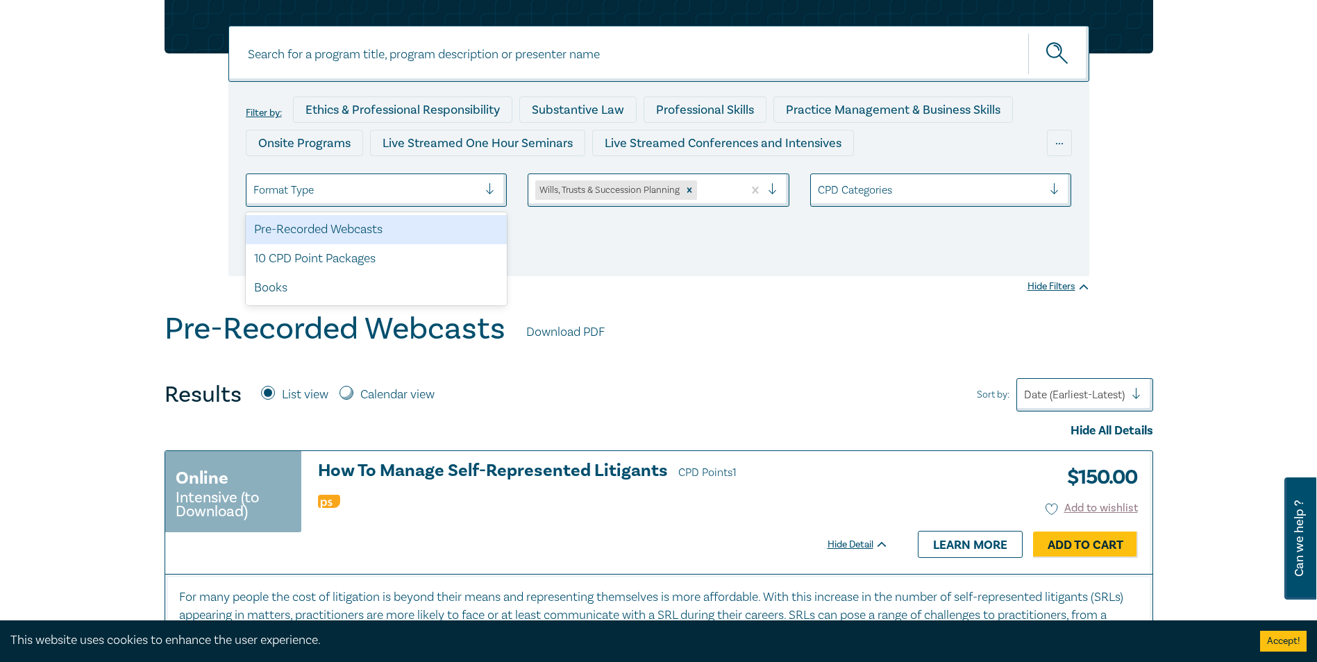
click at [392, 229] on div "Pre-Recorded Webcasts" at bounding box center [377, 229] width 262 height 29
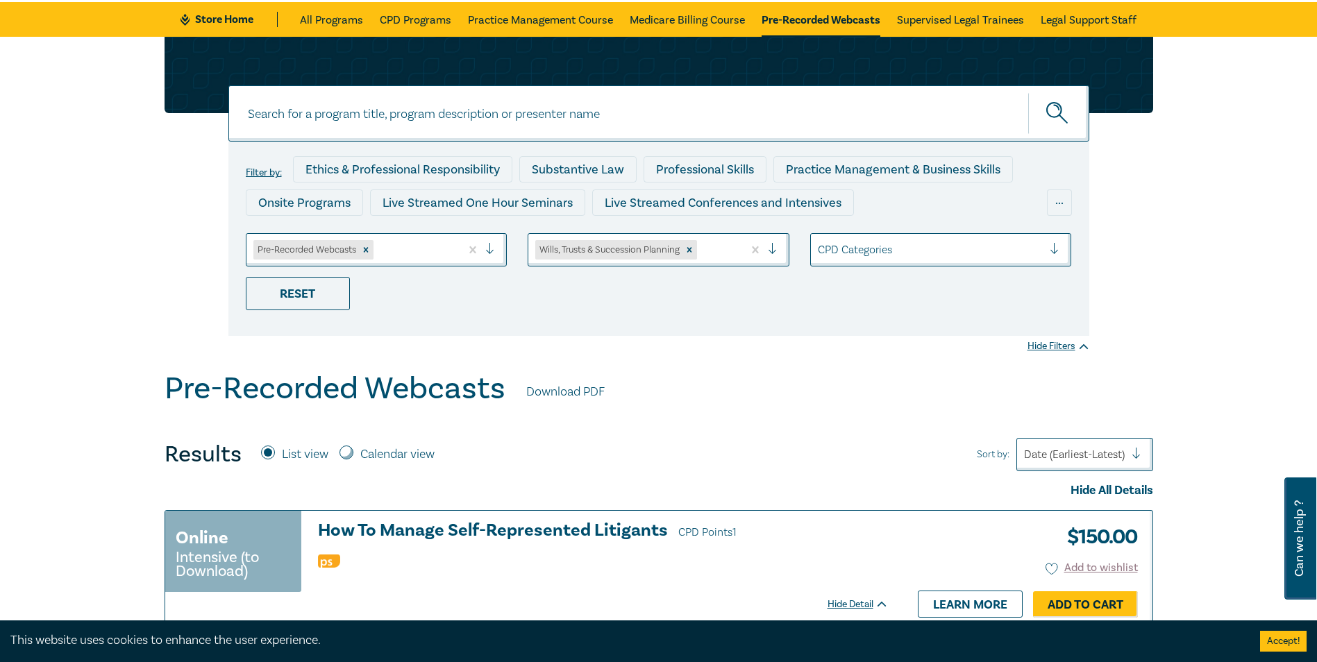
scroll to position [208, 0]
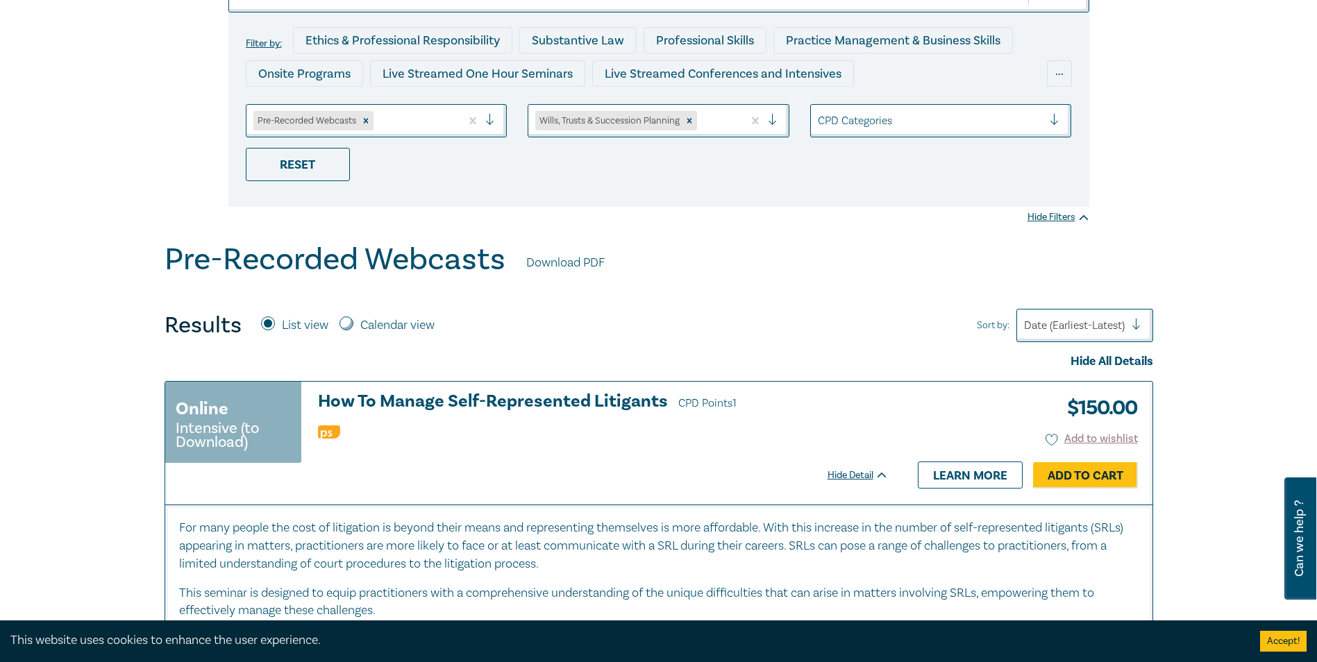
click at [865, 127] on div at bounding box center [931, 121] width 226 height 18
click at [761, 215] on div "Filter by: Ethics & Professional Responsibility Substantive Law Professional Sk…" at bounding box center [658, 75] width 1317 height 334
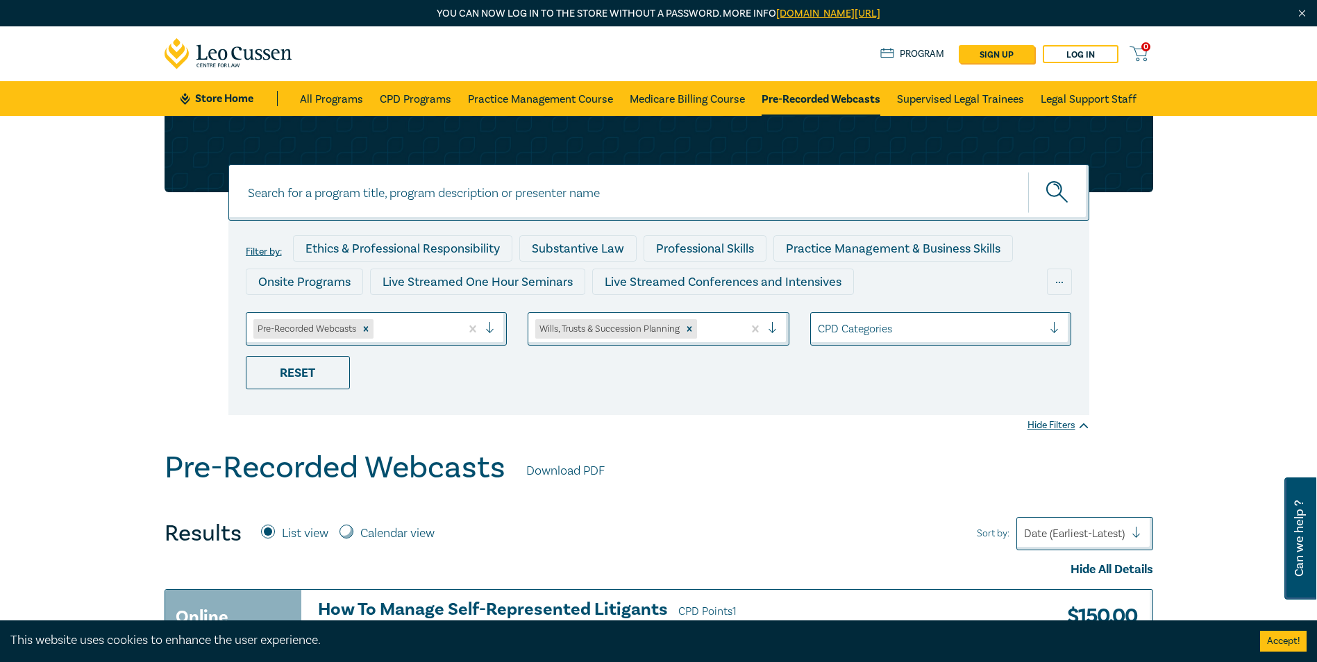
scroll to position [69, 0]
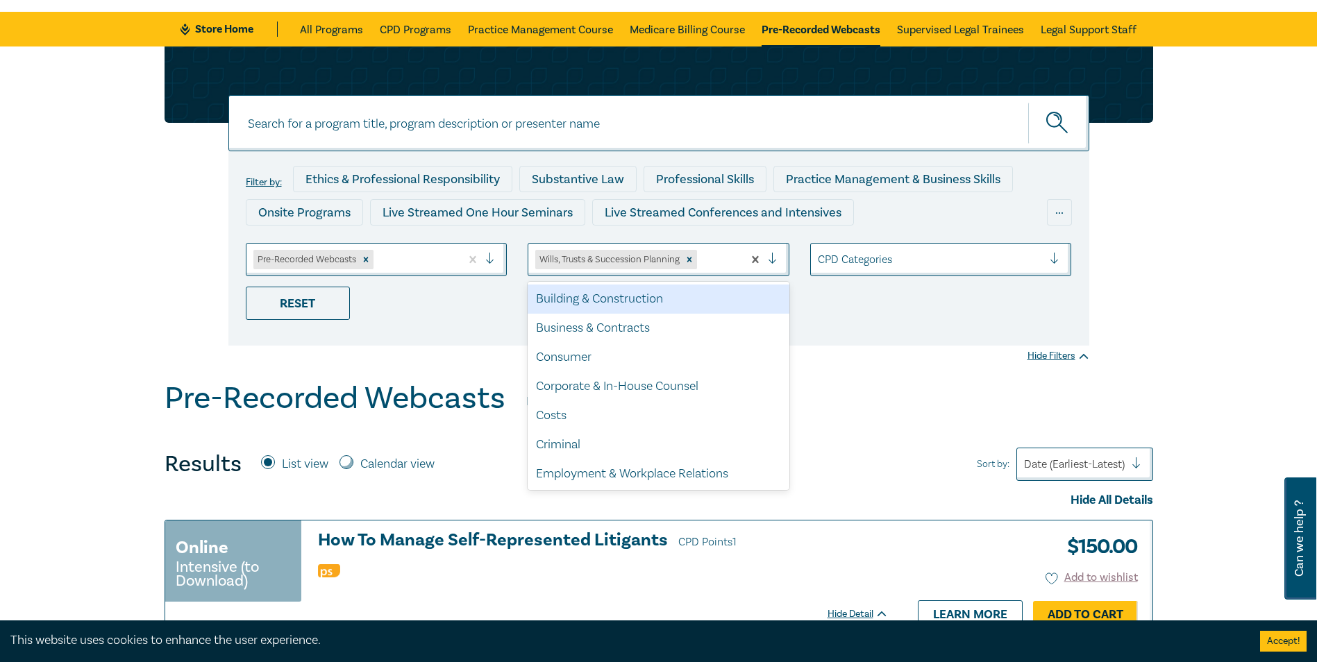
click at [775, 253] on div at bounding box center [778, 260] width 21 height 14
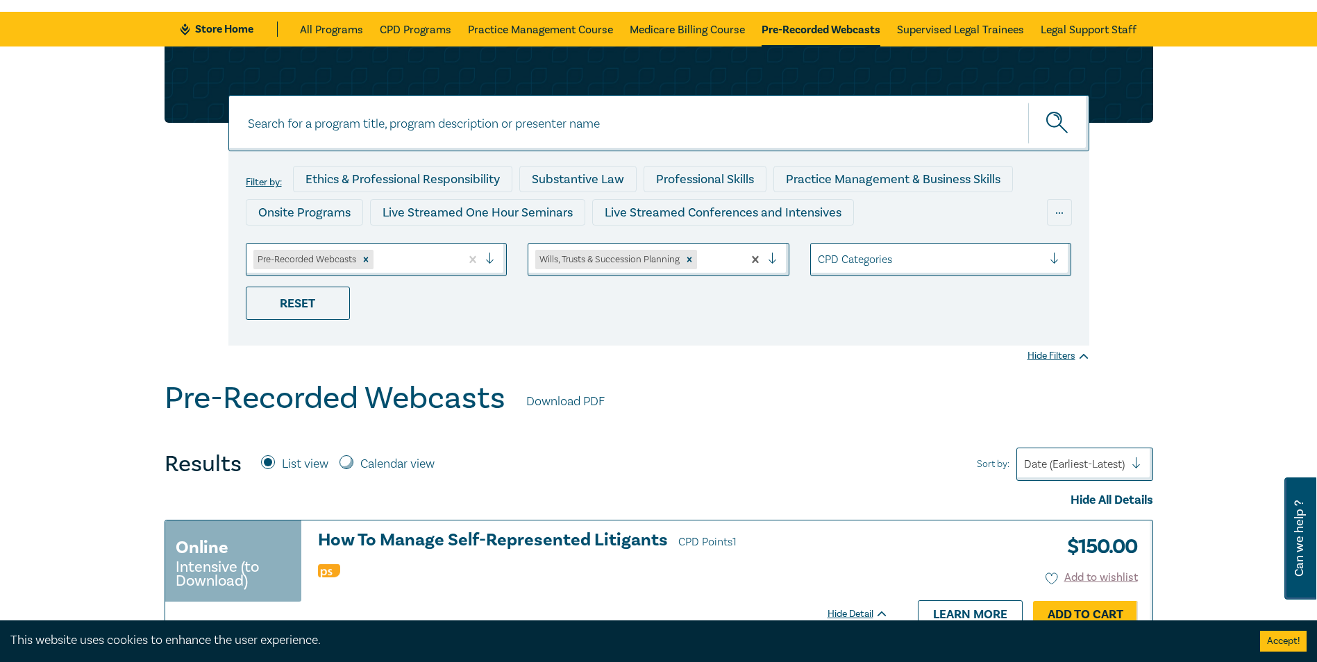
click at [775, 253] on div at bounding box center [778, 260] width 21 height 14
click at [1056, 210] on div "..." at bounding box center [1059, 212] width 25 height 26
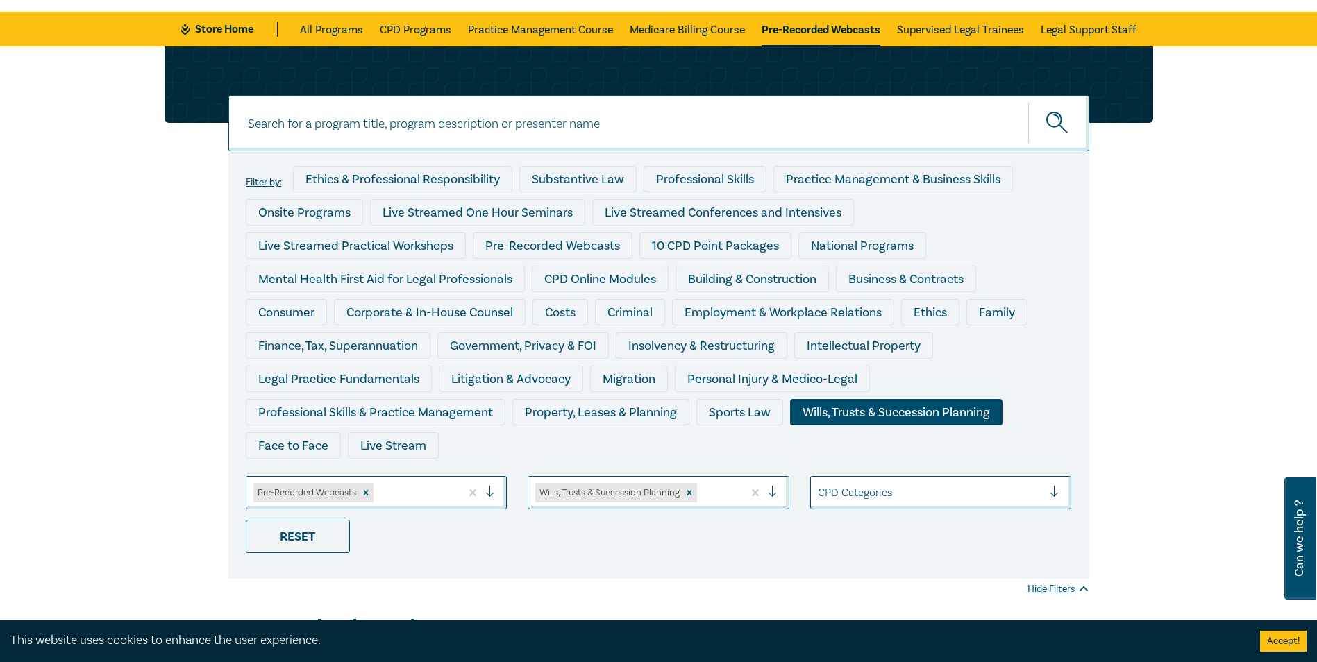
click at [963, 414] on div "Wills, Trusts & Succession Planning" at bounding box center [896, 412] width 212 height 26
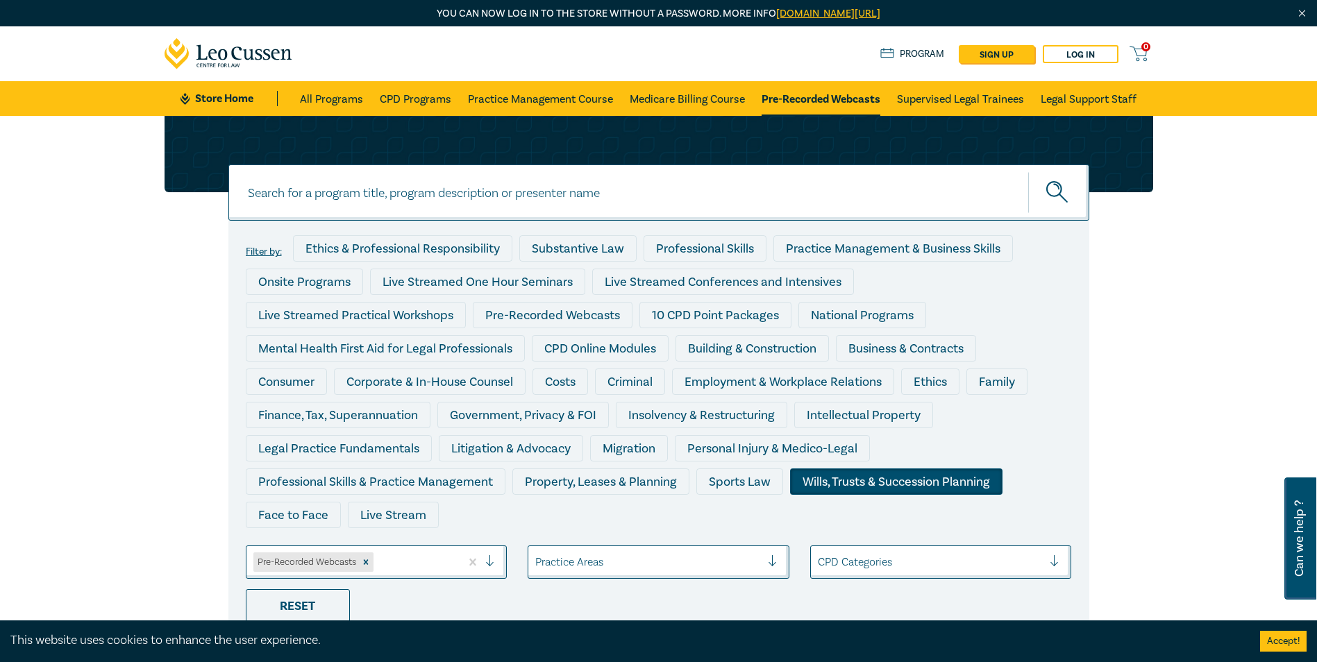
click at [883, 490] on div "Wills, Trusts & Succession Planning" at bounding box center [896, 482] width 212 height 26
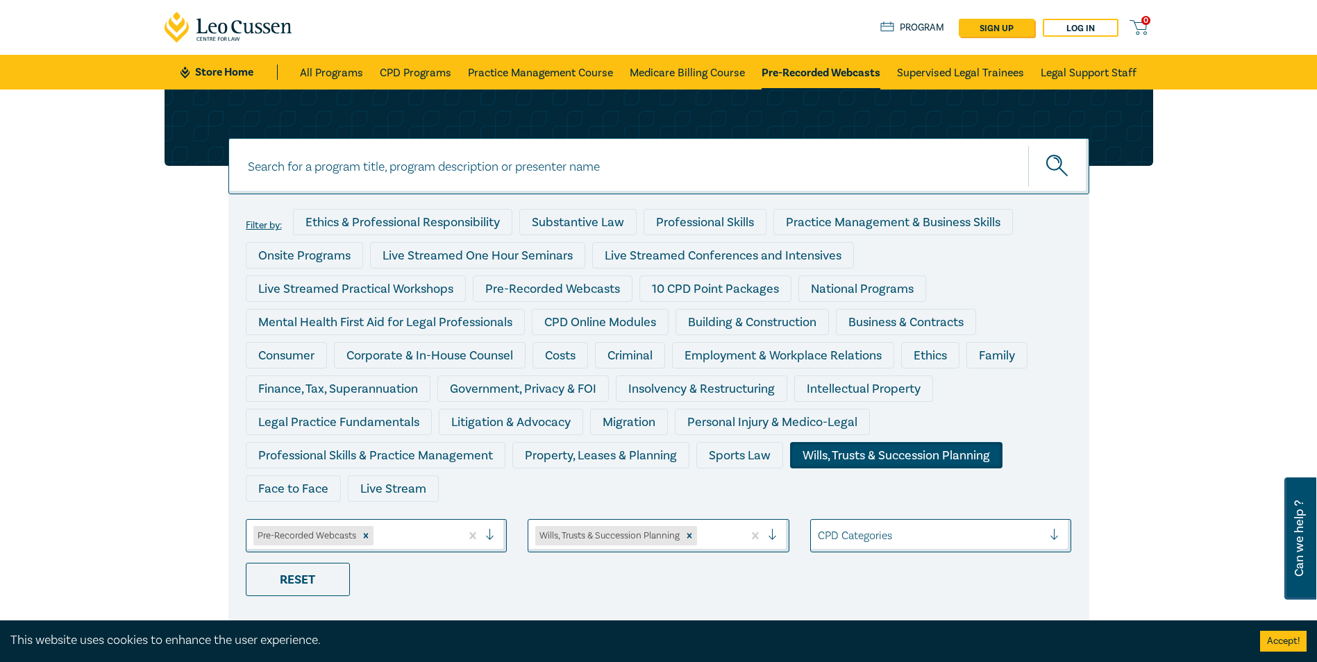
scroll to position [69, 0]
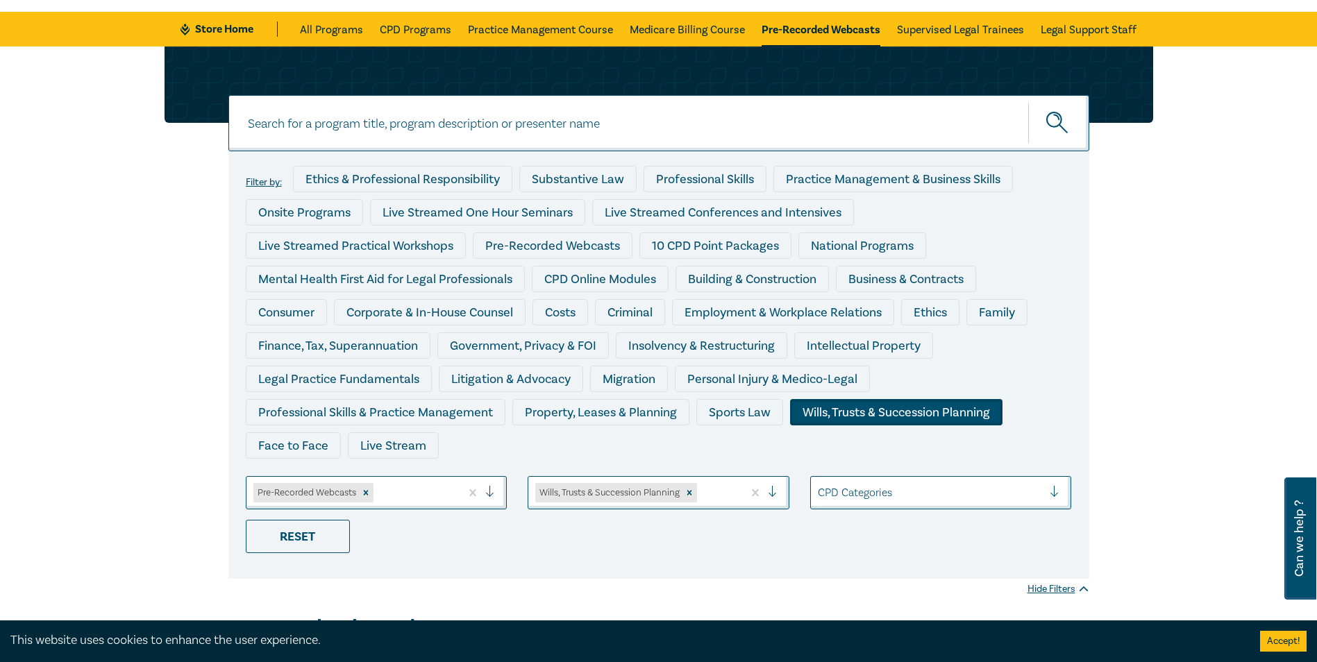
click at [838, 133] on input at bounding box center [658, 123] width 861 height 56
type input "wills"
click at [1066, 132] on icon "submit" at bounding box center [1063, 129] width 8 height 8
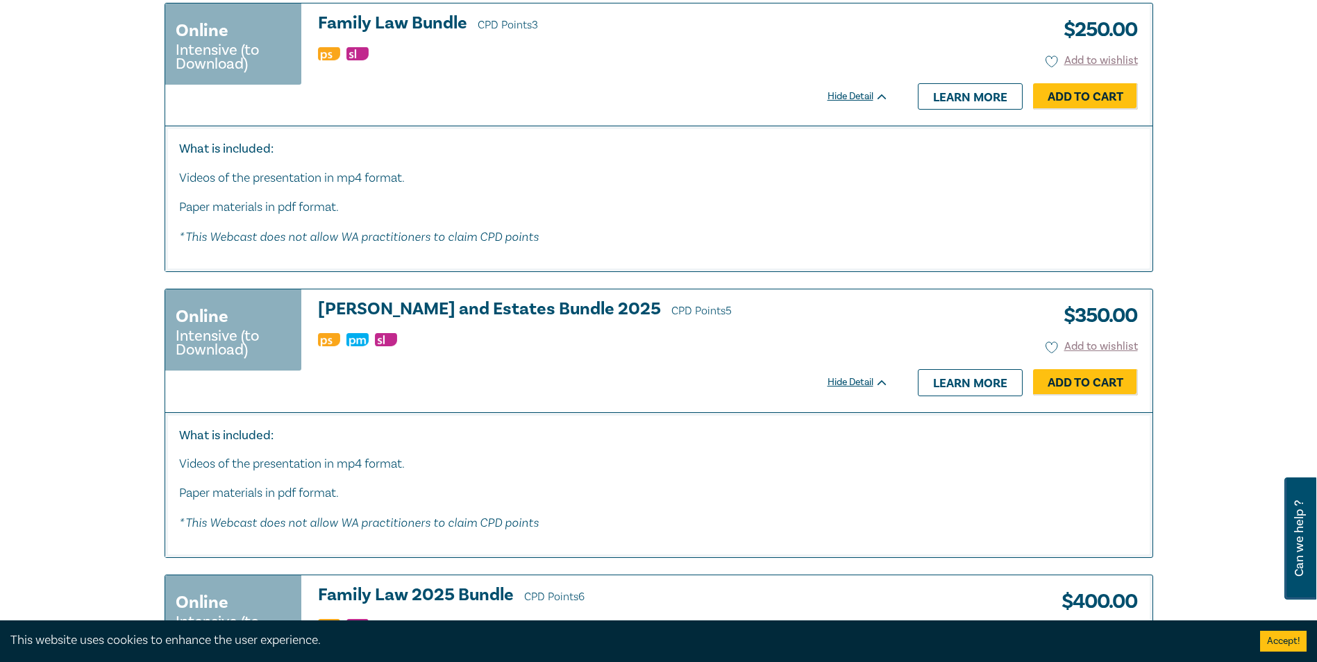
scroll to position [4444, 0]
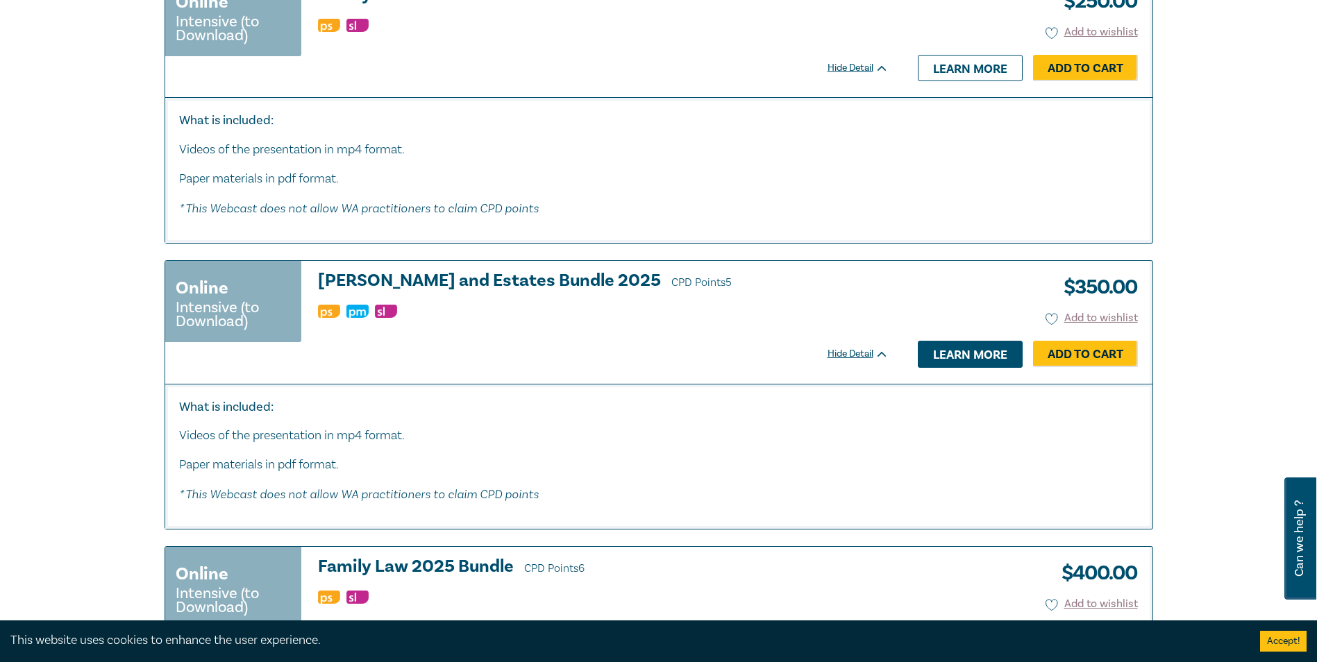
click at [943, 359] on link "Learn more" at bounding box center [970, 354] width 105 height 26
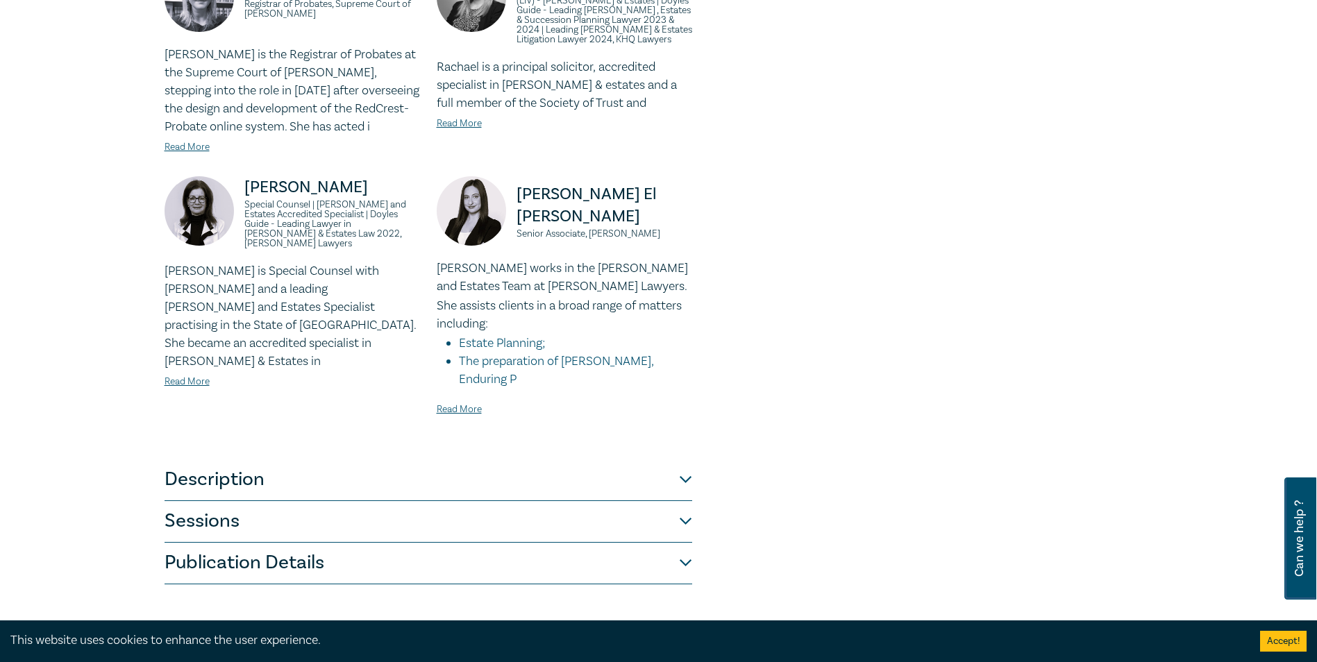
scroll to position [1042, 0]
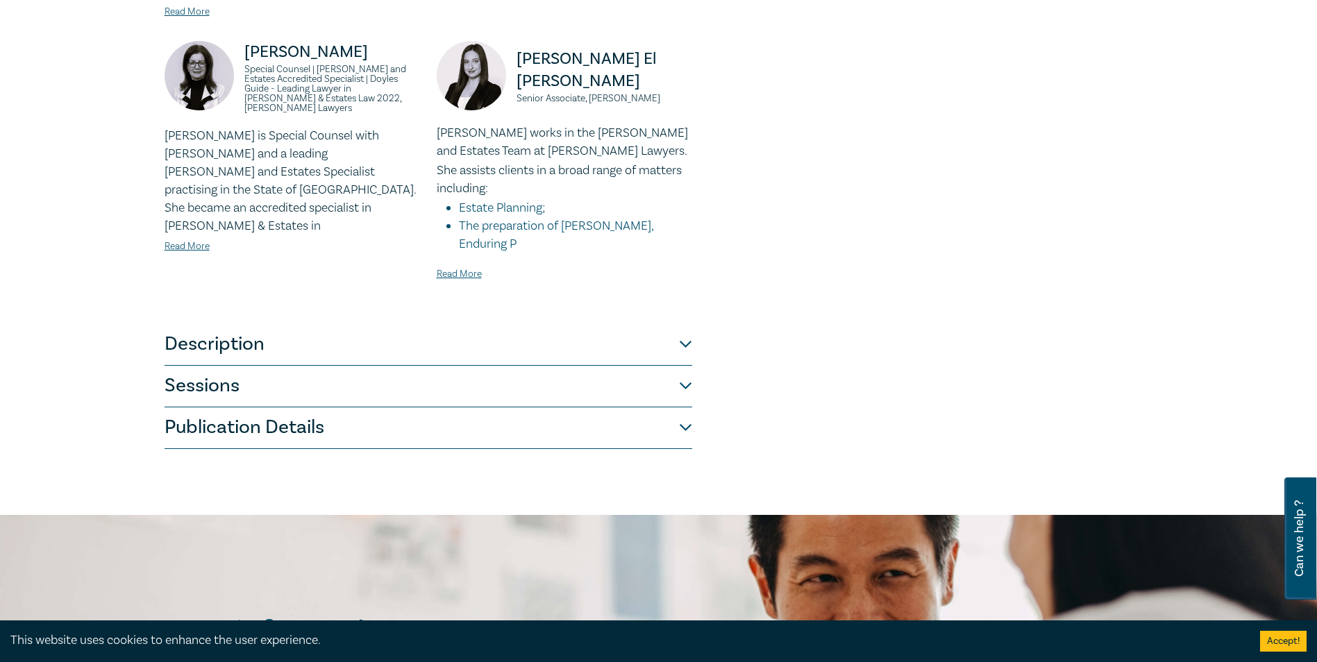
click at [684, 366] on button "Sessions" at bounding box center [429, 387] width 528 height 42
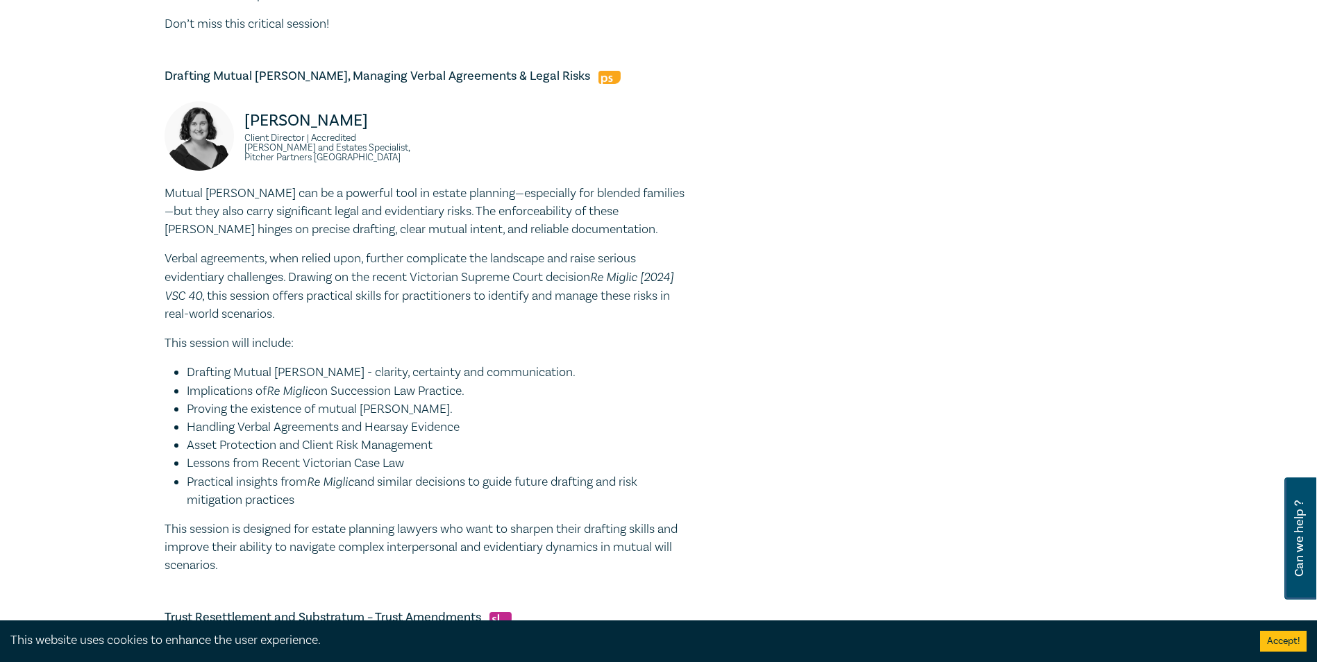
scroll to position [903, 0]
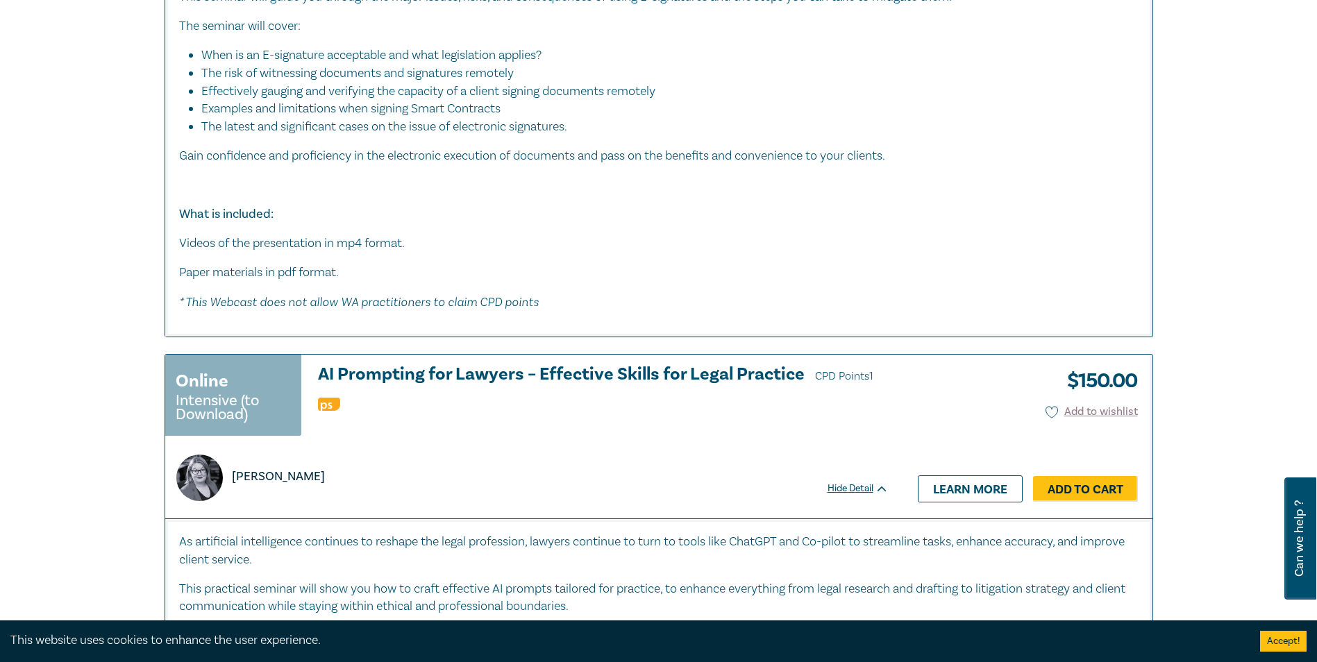
scroll to position [1667, 0]
